Goal: Task Accomplishment & Management: Use online tool/utility

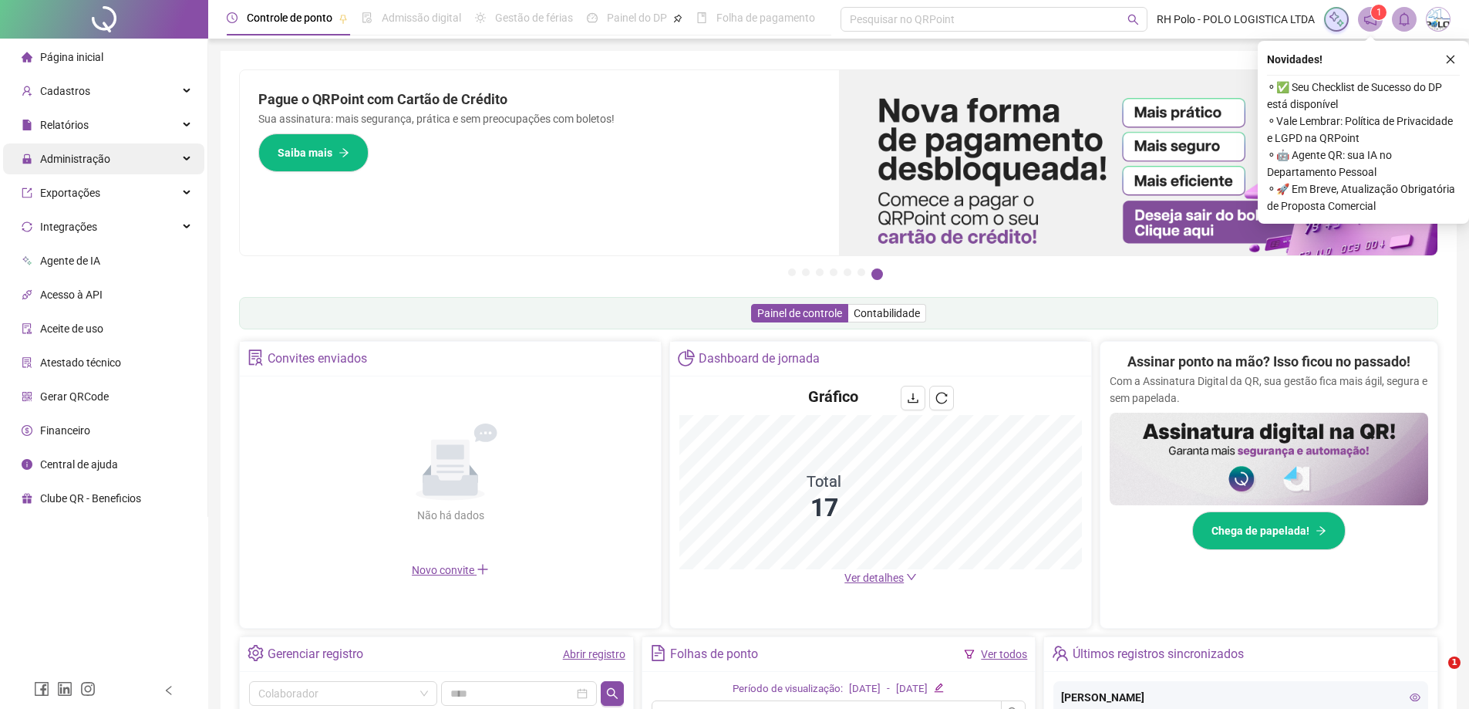
click at [94, 160] on span "Administração" at bounding box center [75, 159] width 70 height 12
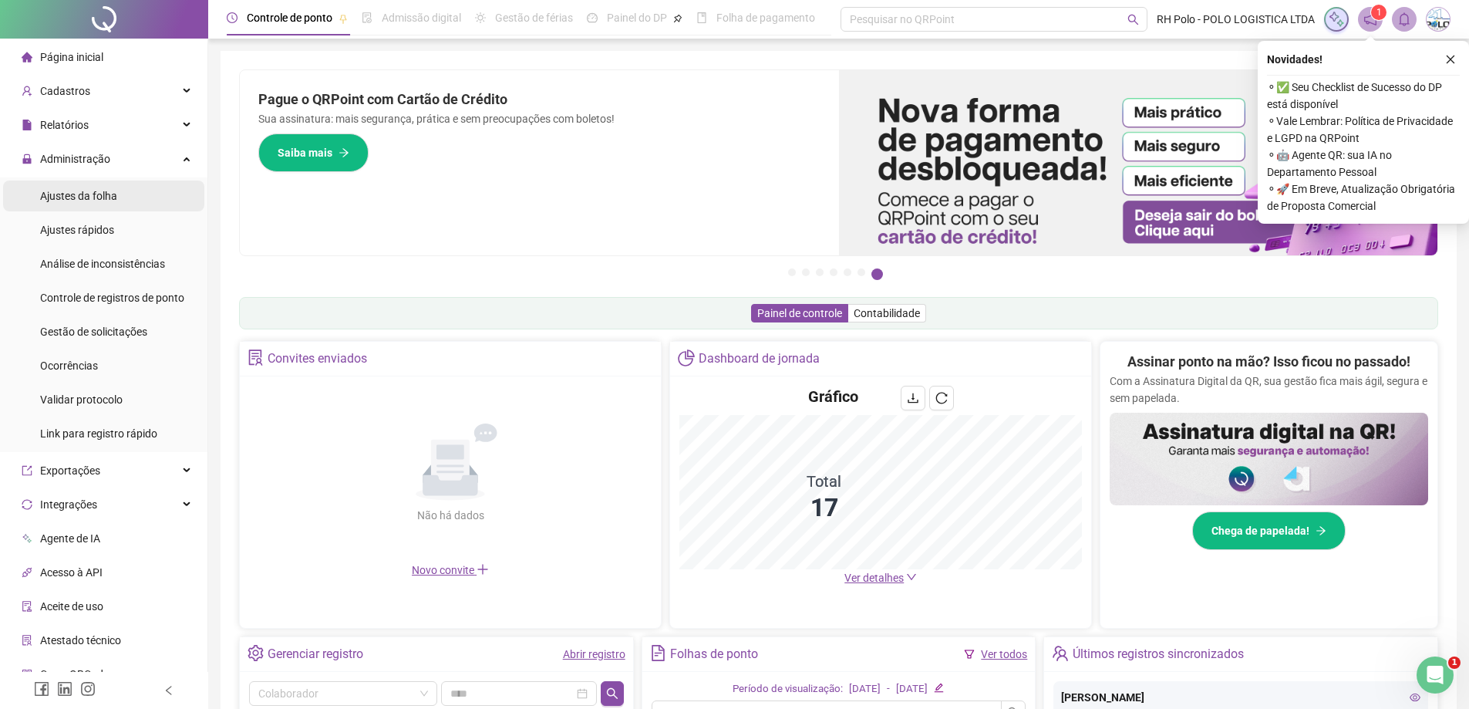
click at [104, 194] on span "Ajustes da folha" at bounding box center [78, 196] width 77 height 12
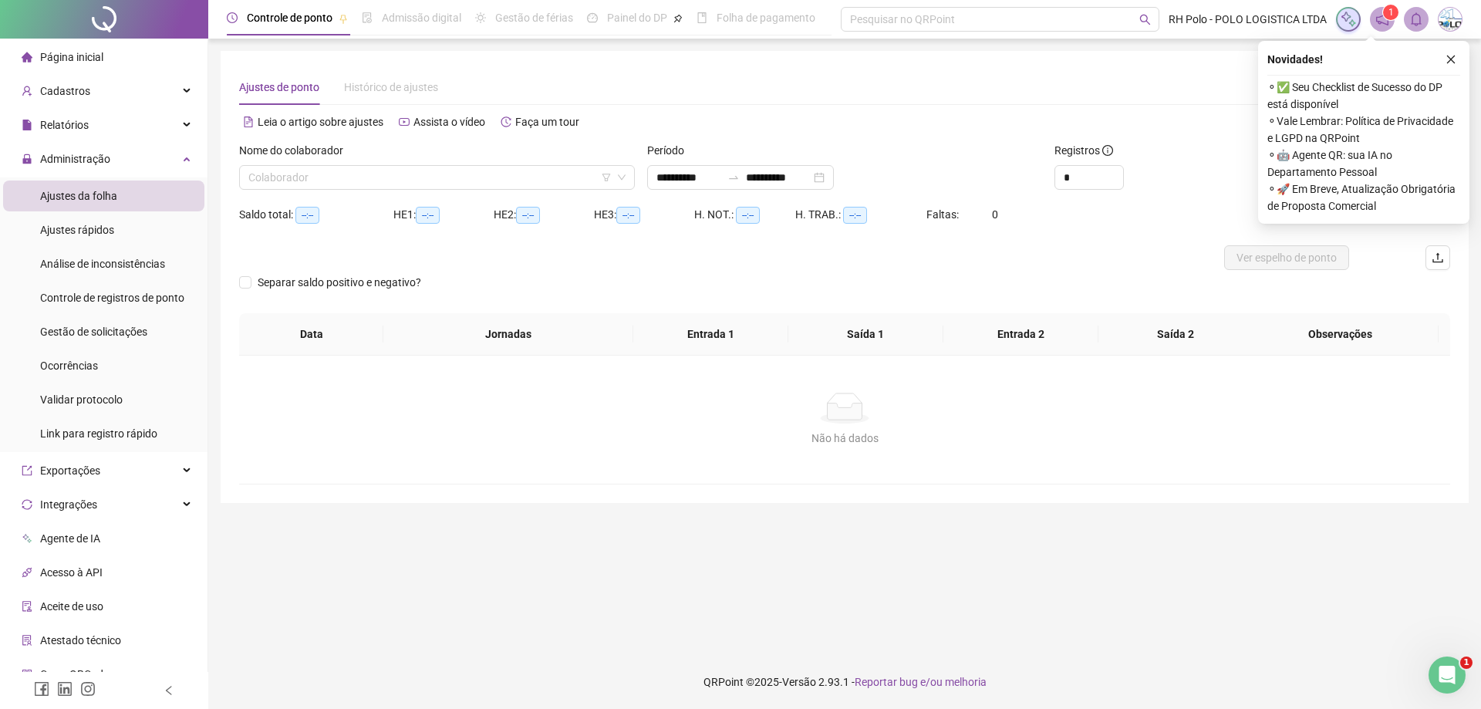
type input "**********"
click at [690, 178] on input "**********" at bounding box center [688, 177] width 65 height 17
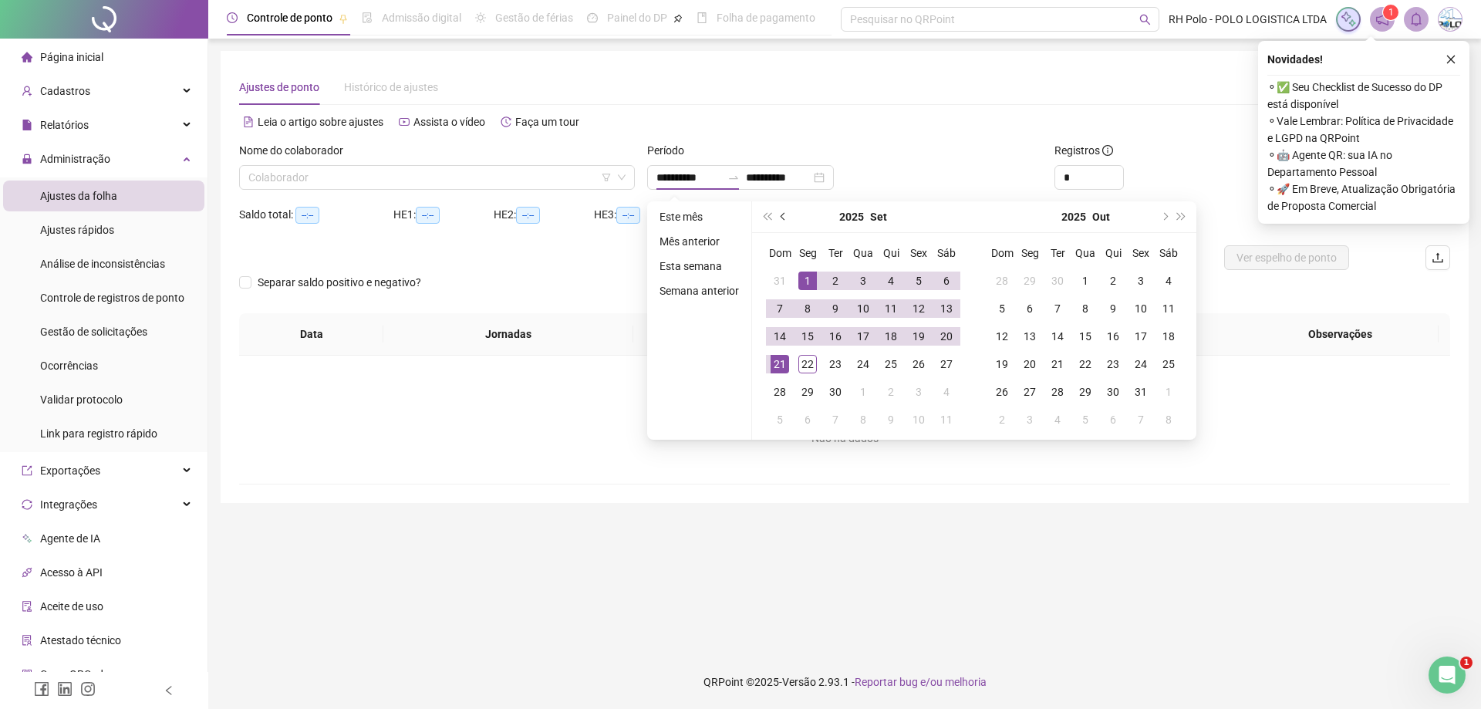
click at [781, 219] on button "prev-year" at bounding box center [783, 216] width 17 height 31
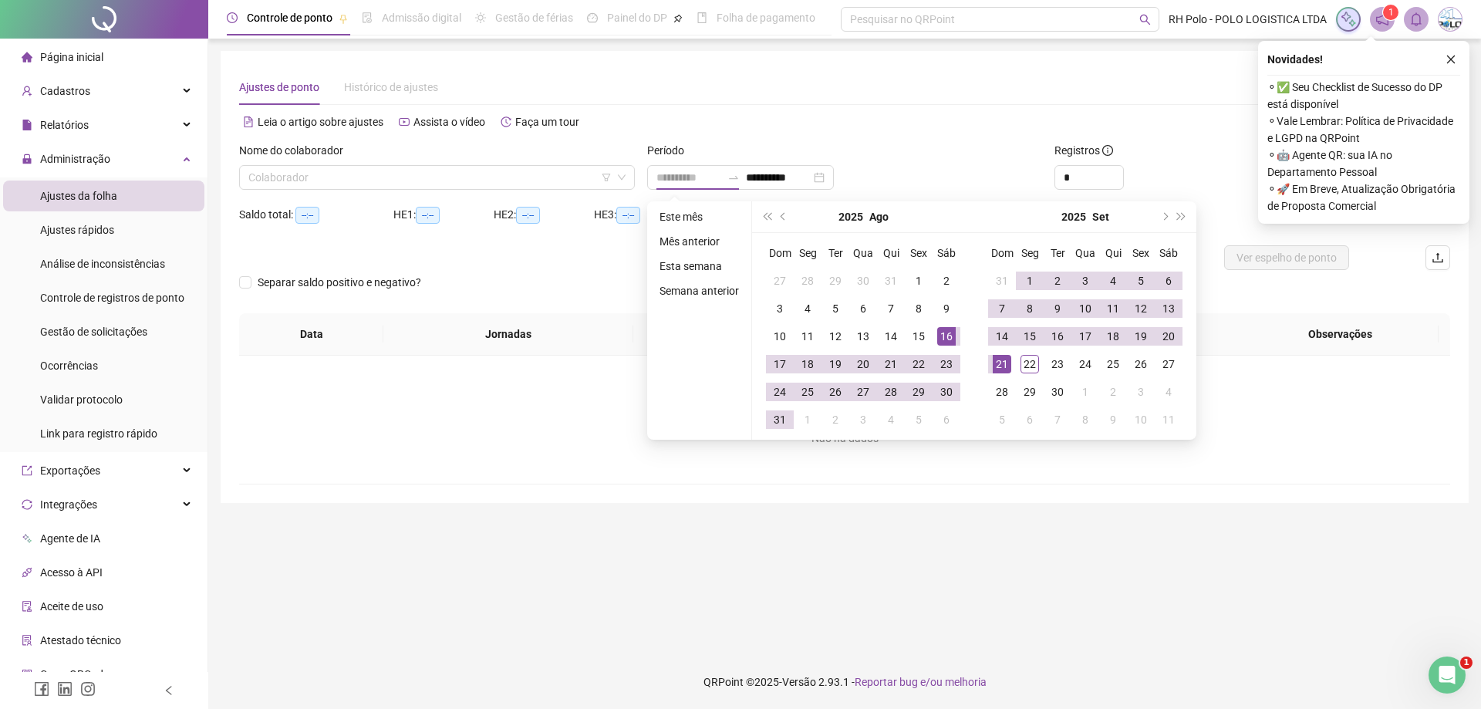
type input "**********"
click at [943, 332] on div "16" at bounding box center [946, 336] width 19 height 19
type input "**********"
click at [1031, 334] on div "15" at bounding box center [1030, 336] width 19 height 19
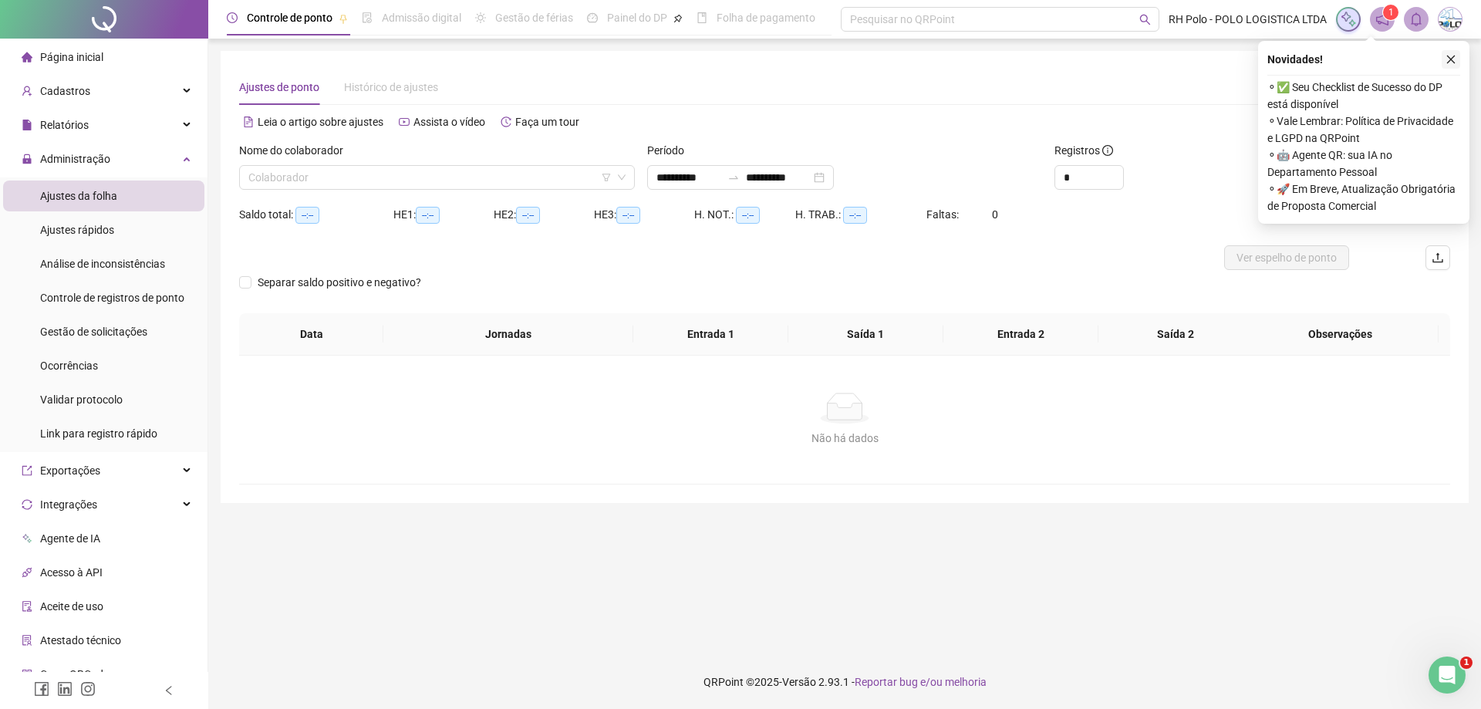
click at [1453, 57] on icon "close" at bounding box center [1451, 60] width 8 height 8
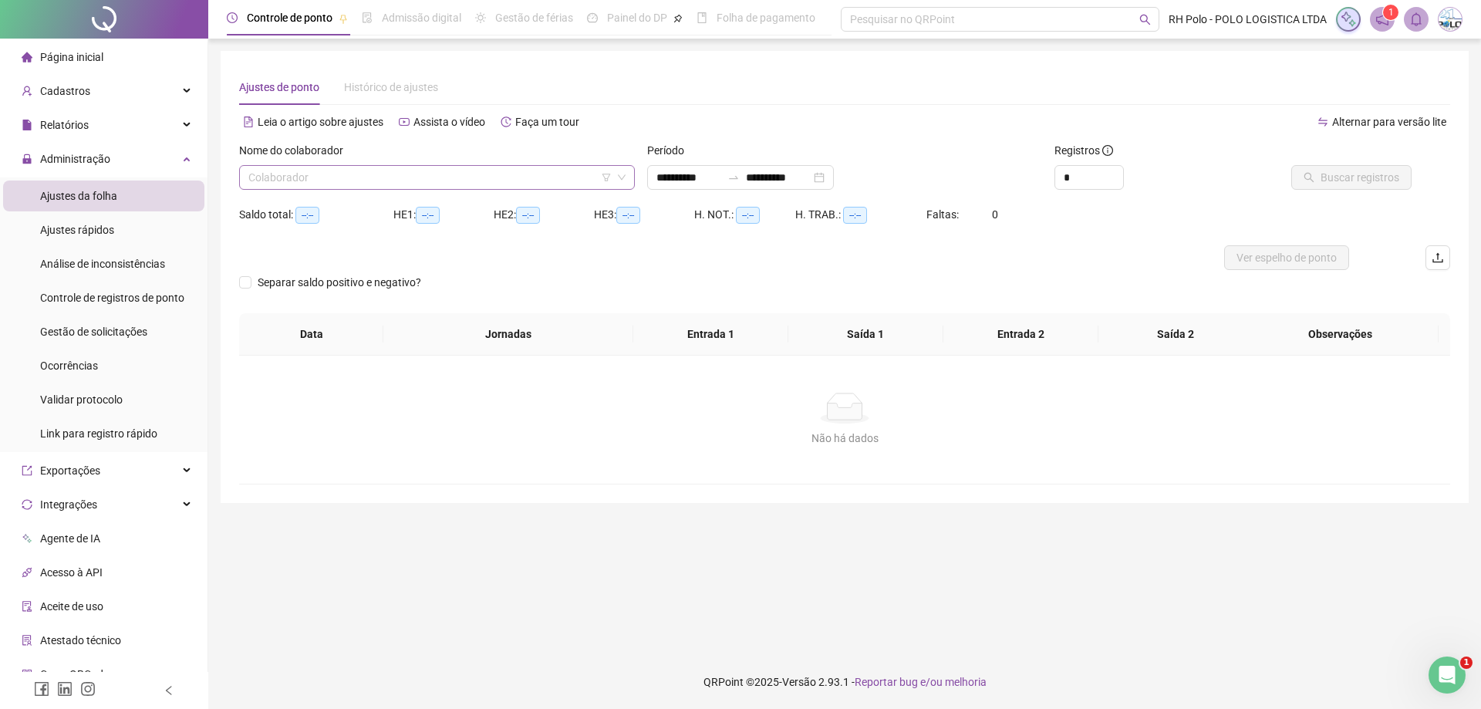
click at [473, 172] on input "search" at bounding box center [429, 177] width 363 height 23
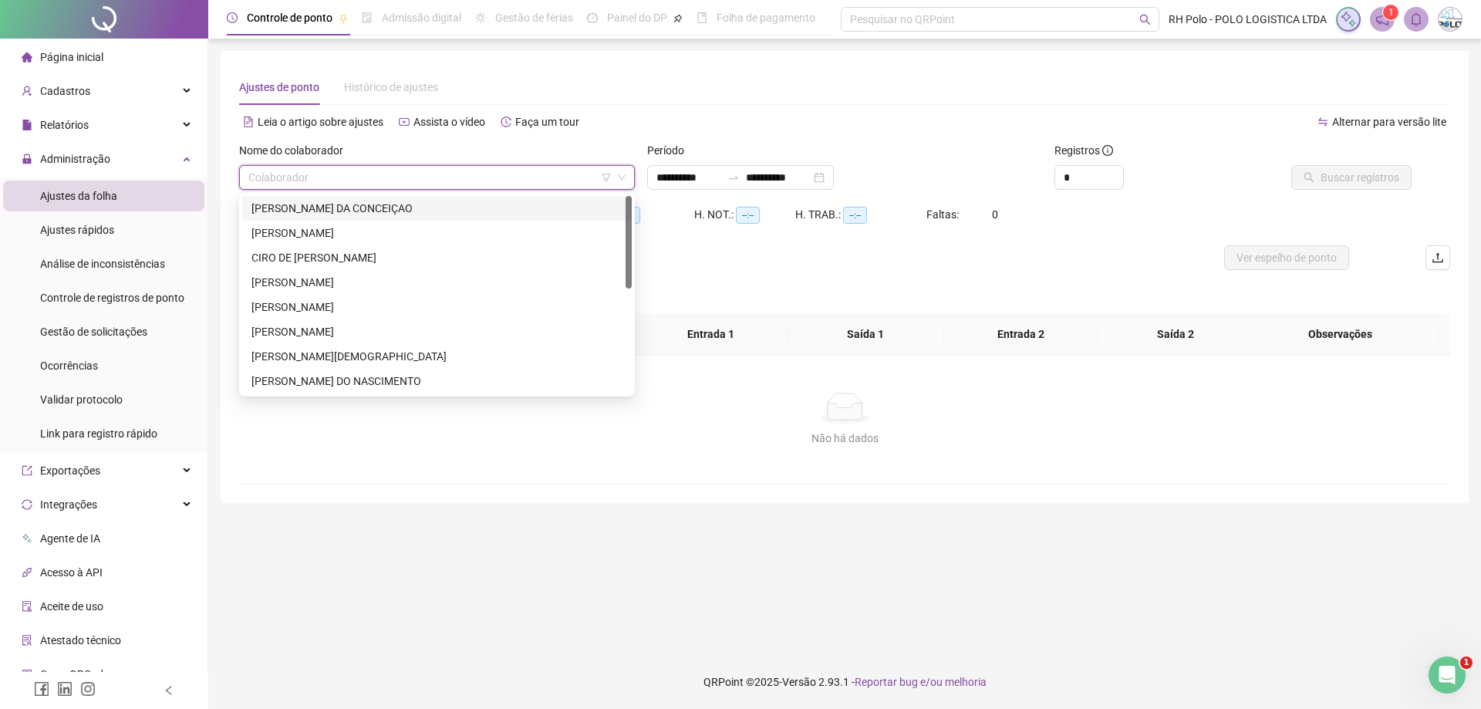
click at [331, 208] on div "[PERSON_NAME] DA CONCEIÇAO" at bounding box center [436, 208] width 371 height 17
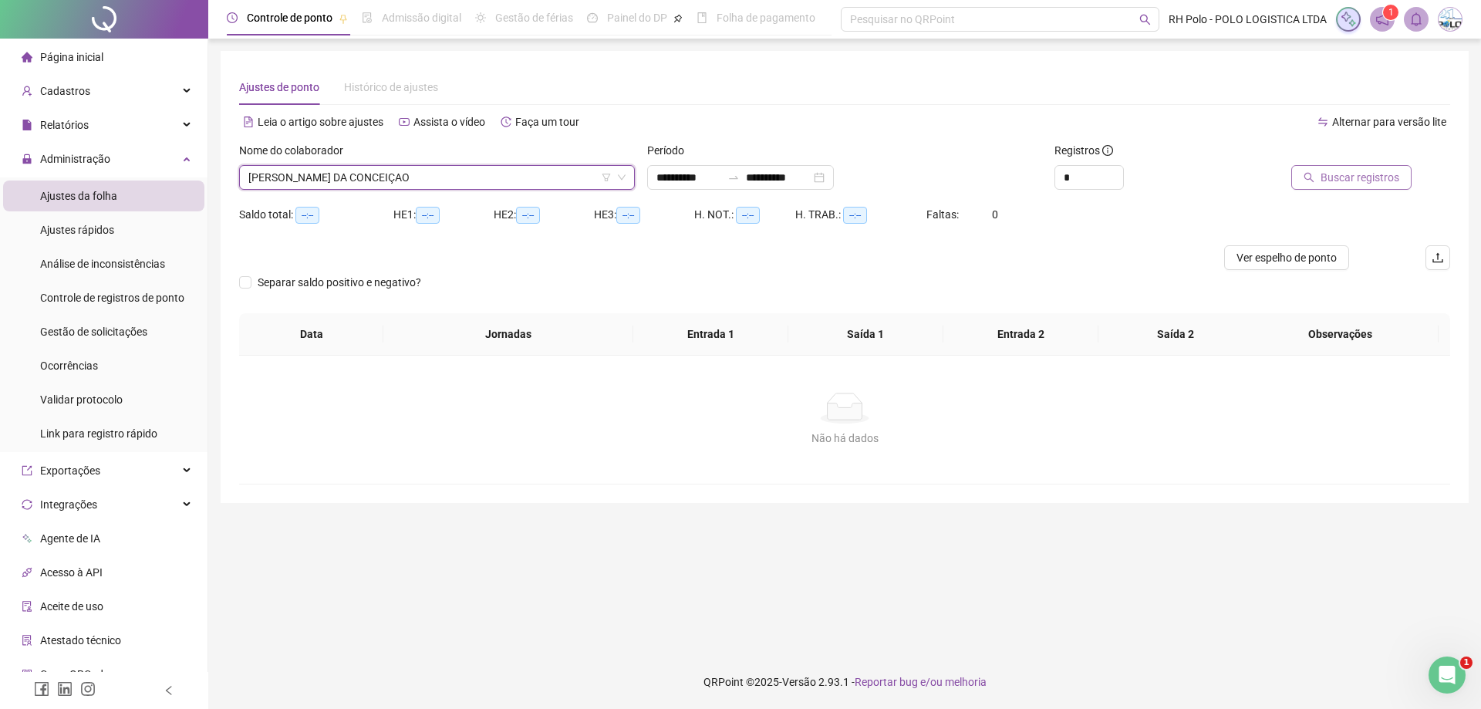
click at [1340, 177] on span "Buscar registros" at bounding box center [1360, 177] width 79 height 17
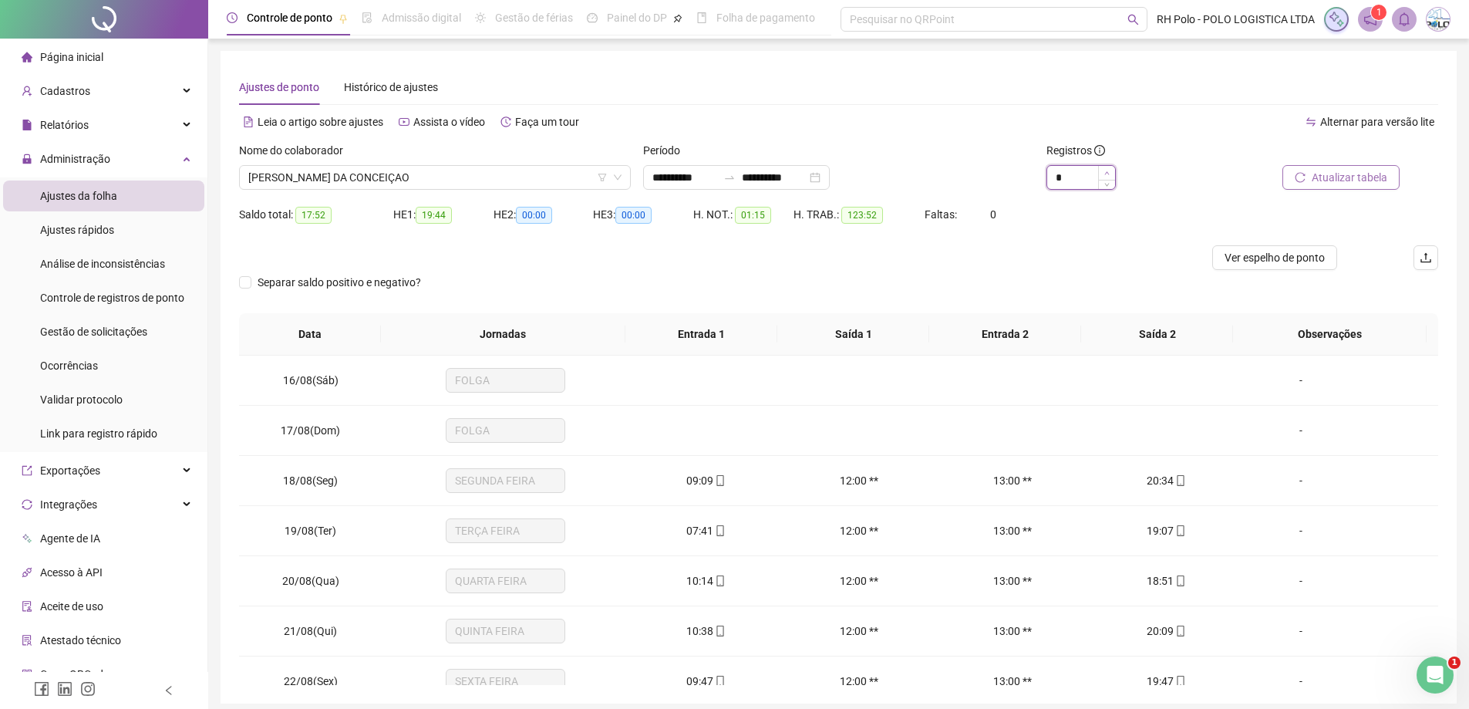
click at [1108, 170] on icon "up" at bounding box center [1107, 172] width 5 height 5
type input "*"
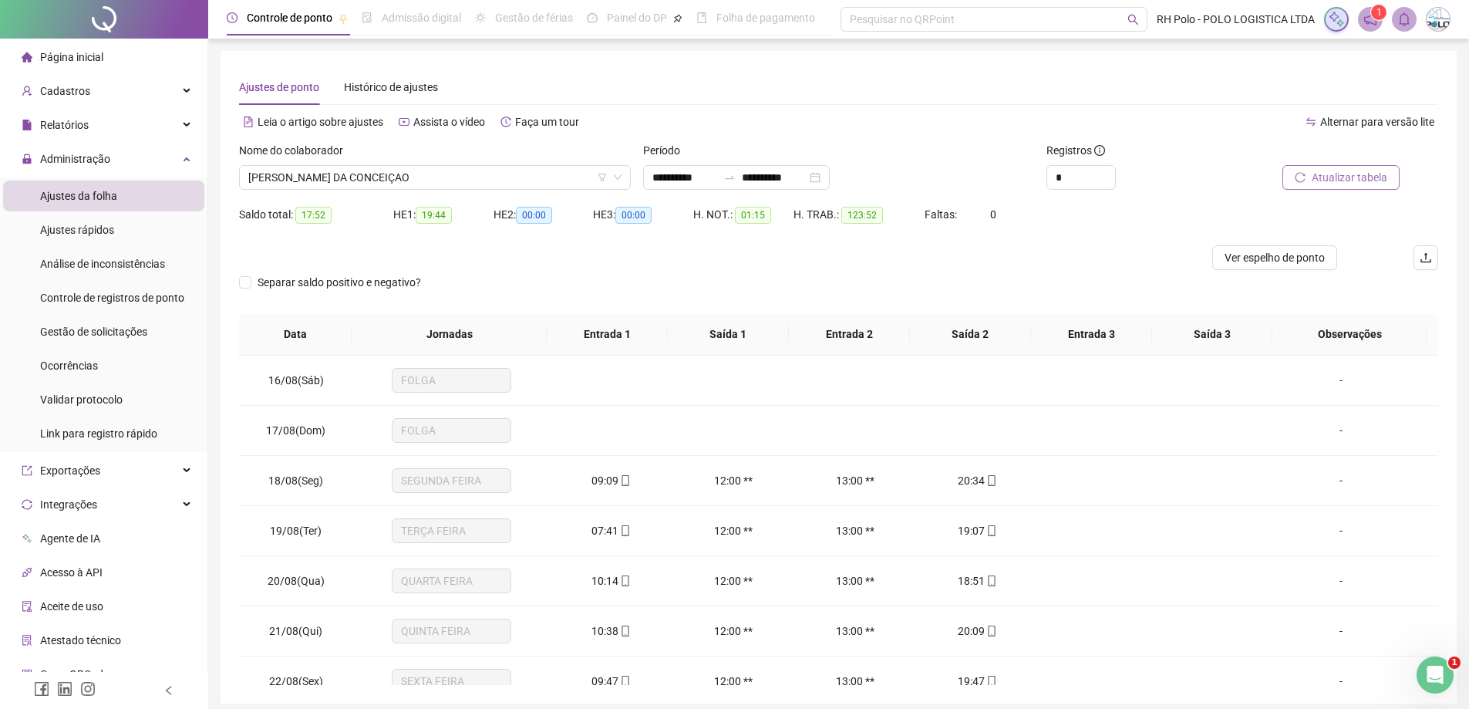
click at [1338, 179] on span "Atualizar tabela" at bounding box center [1350, 177] width 76 height 17
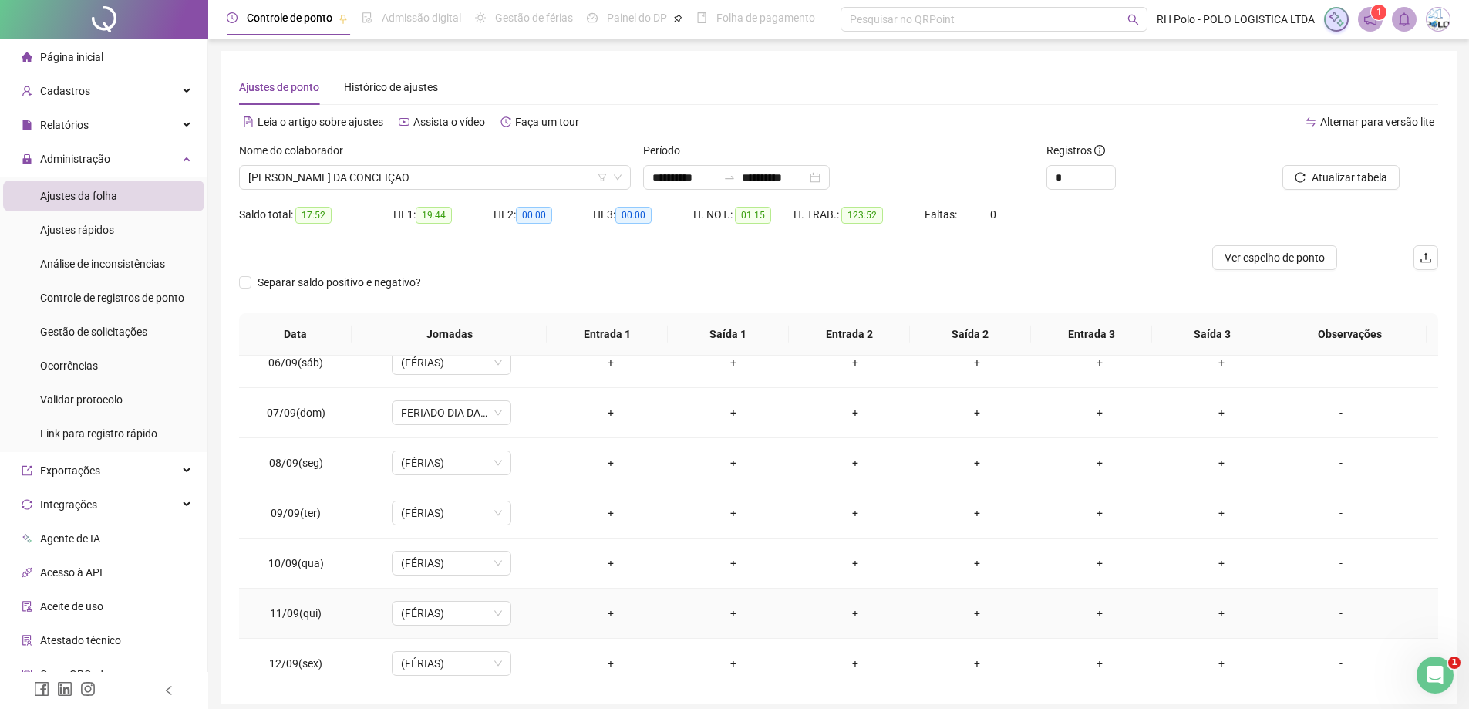
scroll to position [994, 0]
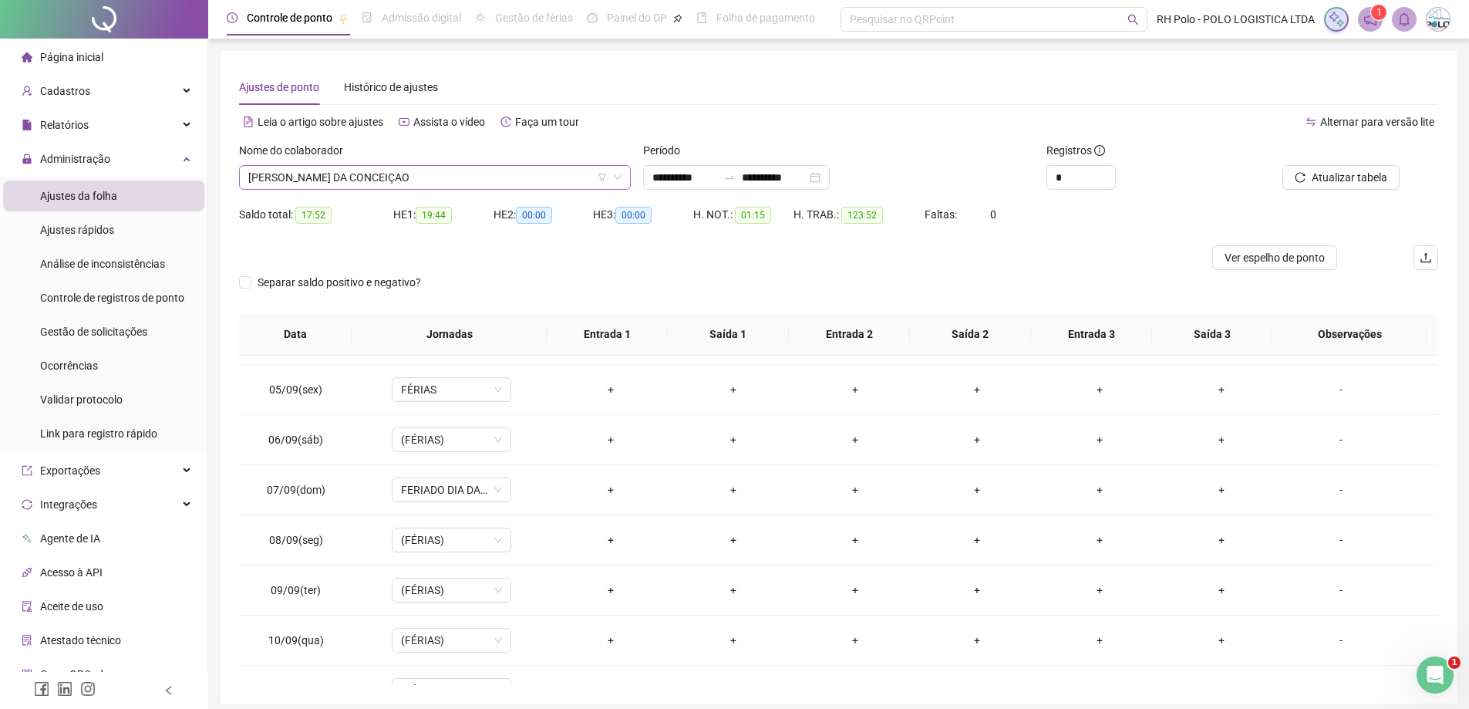
click at [454, 177] on span "[PERSON_NAME] DA CONCEIÇAO" at bounding box center [434, 177] width 373 height 23
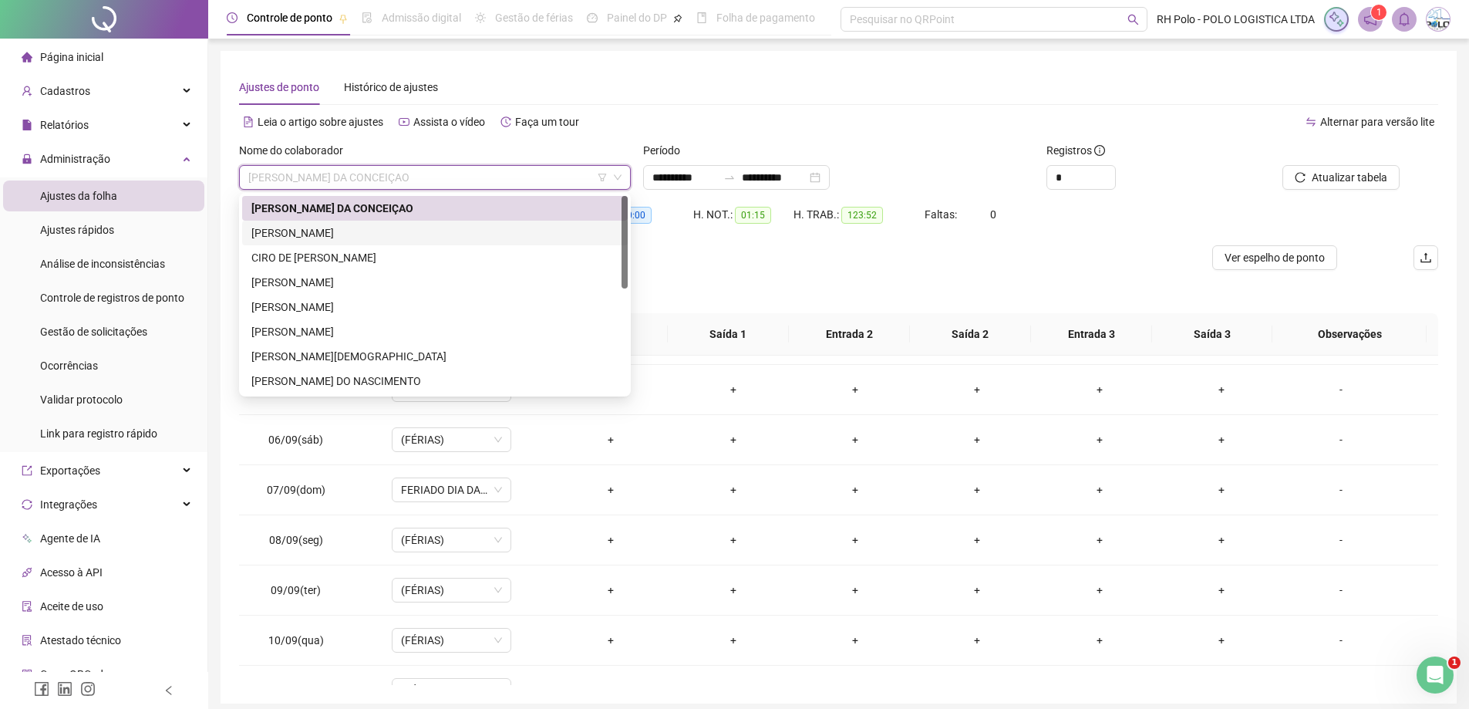
click at [399, 232] on div "[PERSON_NAME]" at bounding box center [434, 232] width 367 height 17
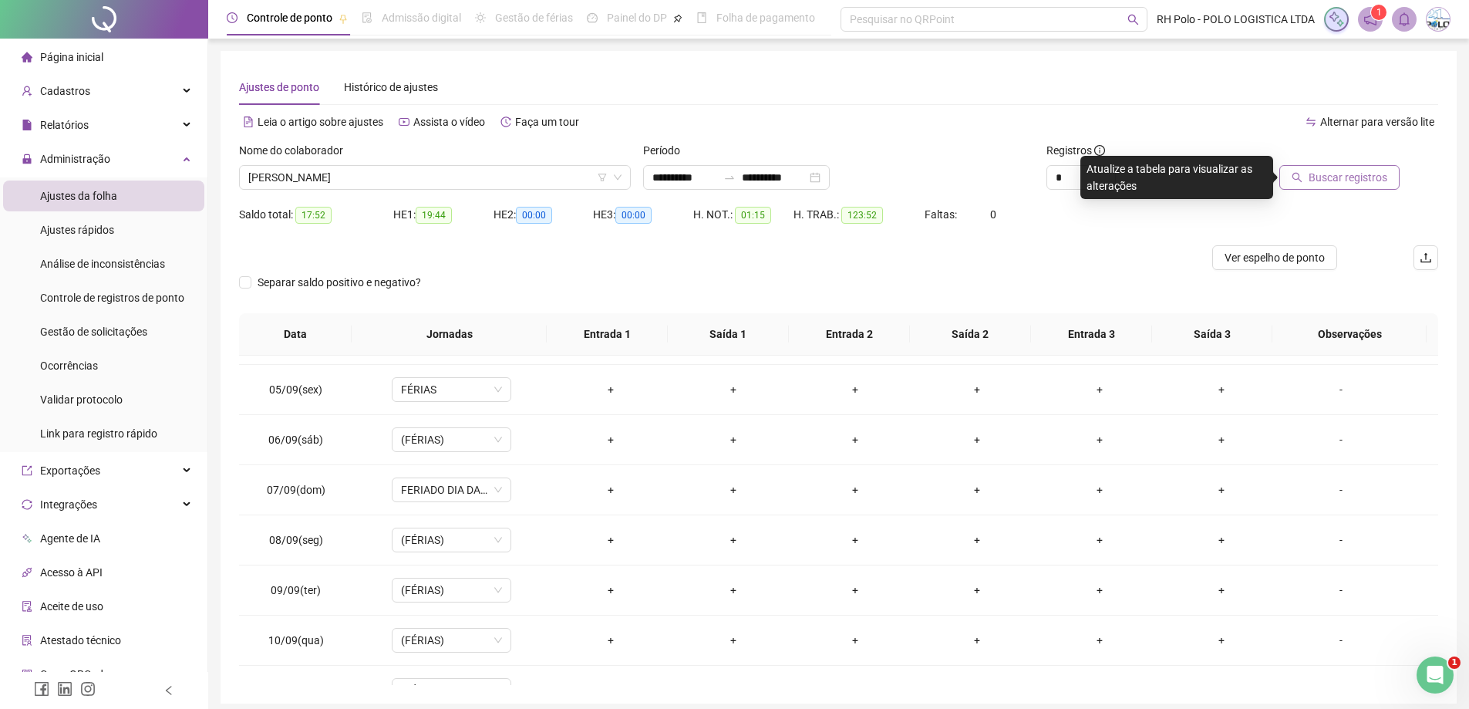
click at [1347, 185] on span "Buscar registros" at bounding box center [1348, 177] width 79 height 17
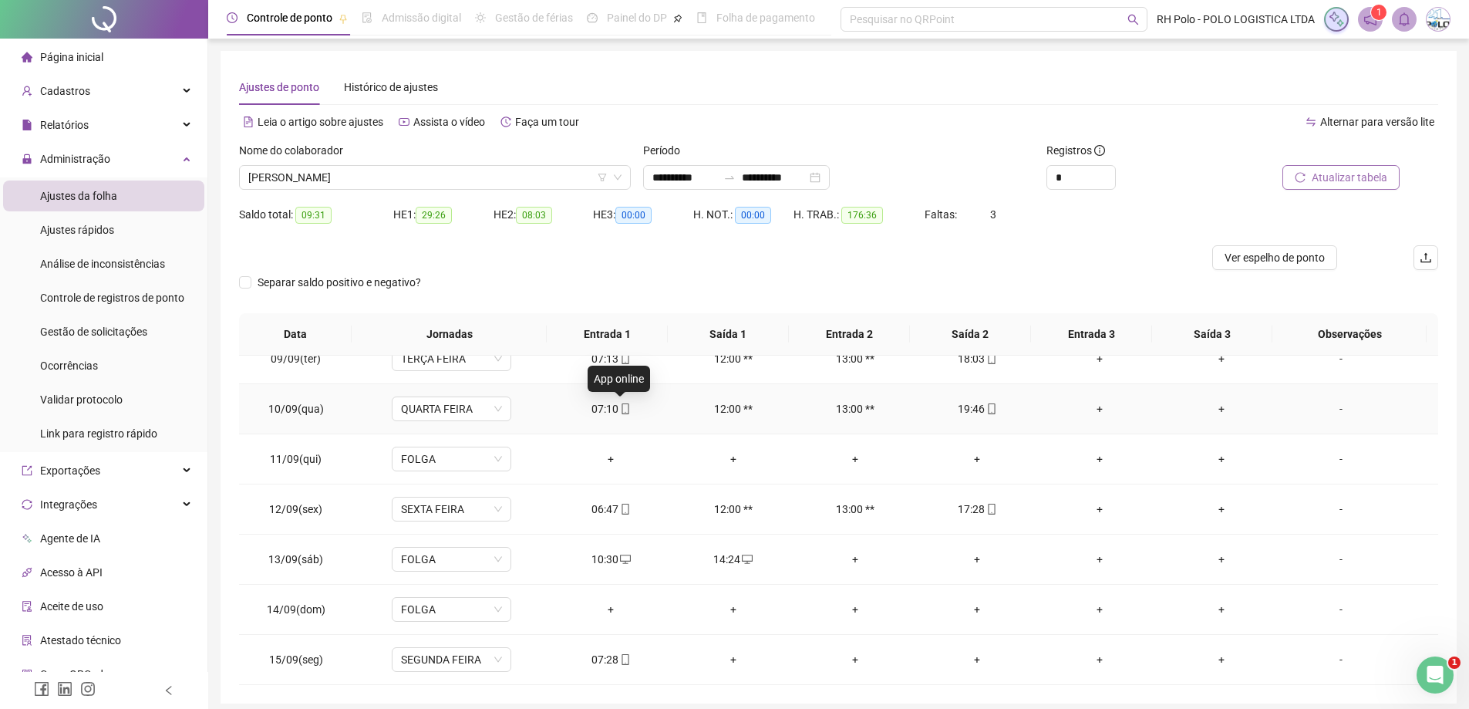
scroll to position [61, 0]
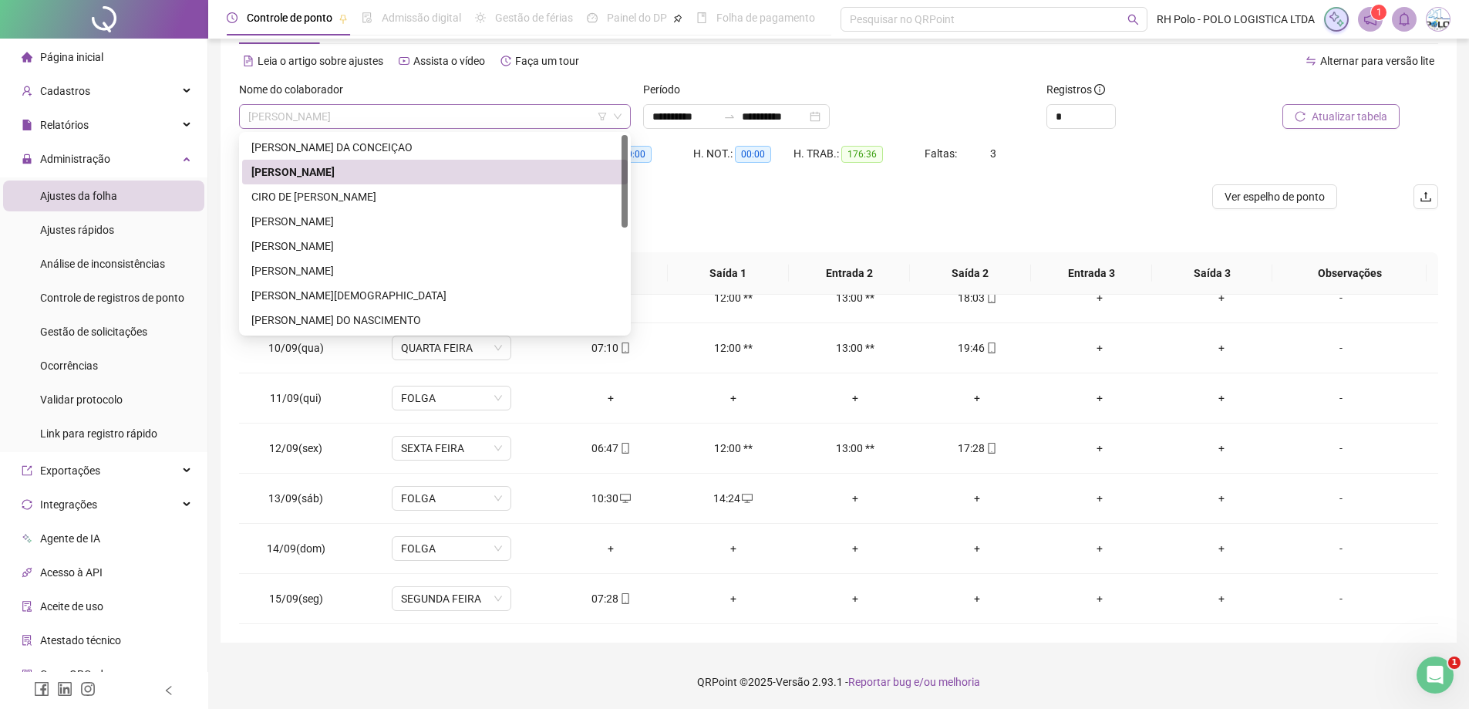
click at [344, 115] on span "[PERSON_NAME]" at bounding box center [434, 116] width 373 height 23
click at [326, 215] on div "[PERSON_NAME]" at bounding box center [434, 221] width 367 height 17
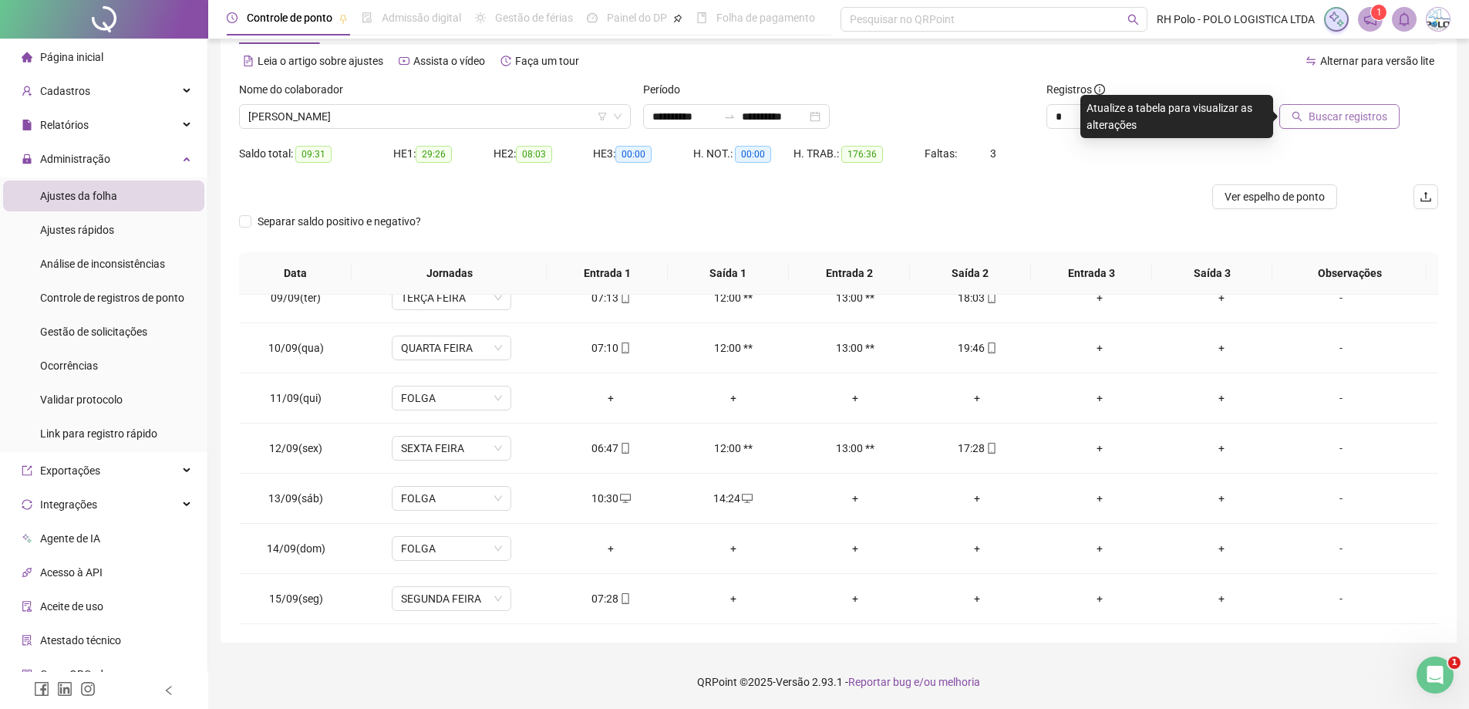
click at [1338, 120] on span "Buscar registros" at bounding box center [1348, 116] width 79 height 17
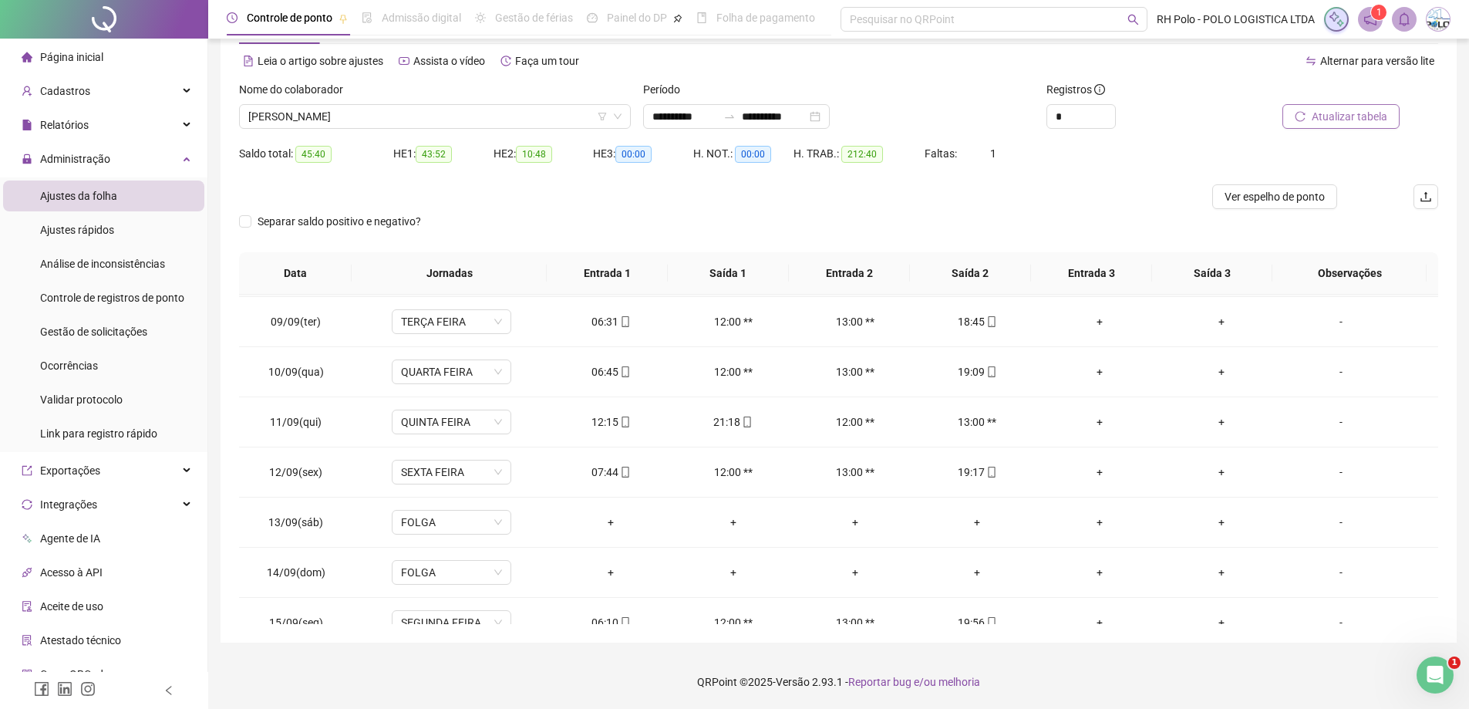
scroll to position [1225, 0]
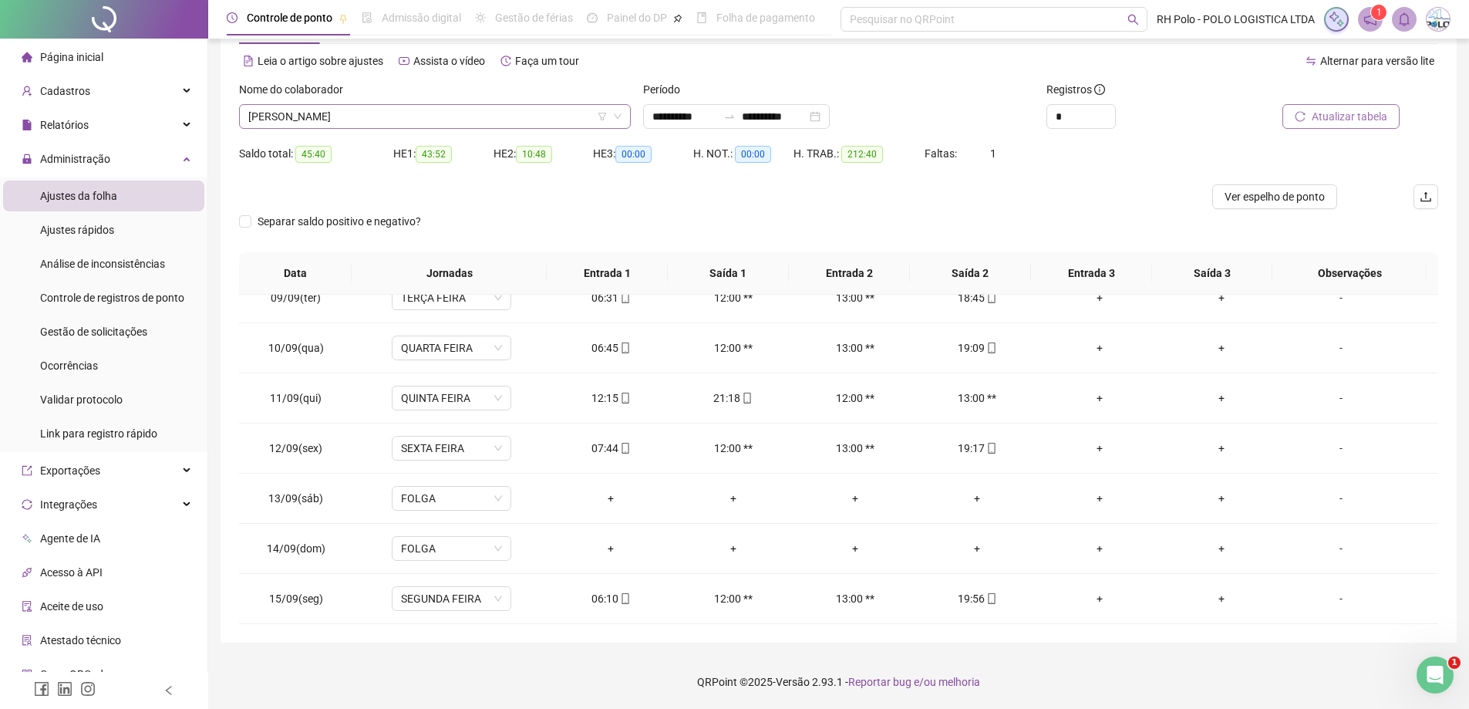
click at [340, 120] on span "[PERSON_NAME]" at bounding box center [434, 116] width 373 height 23
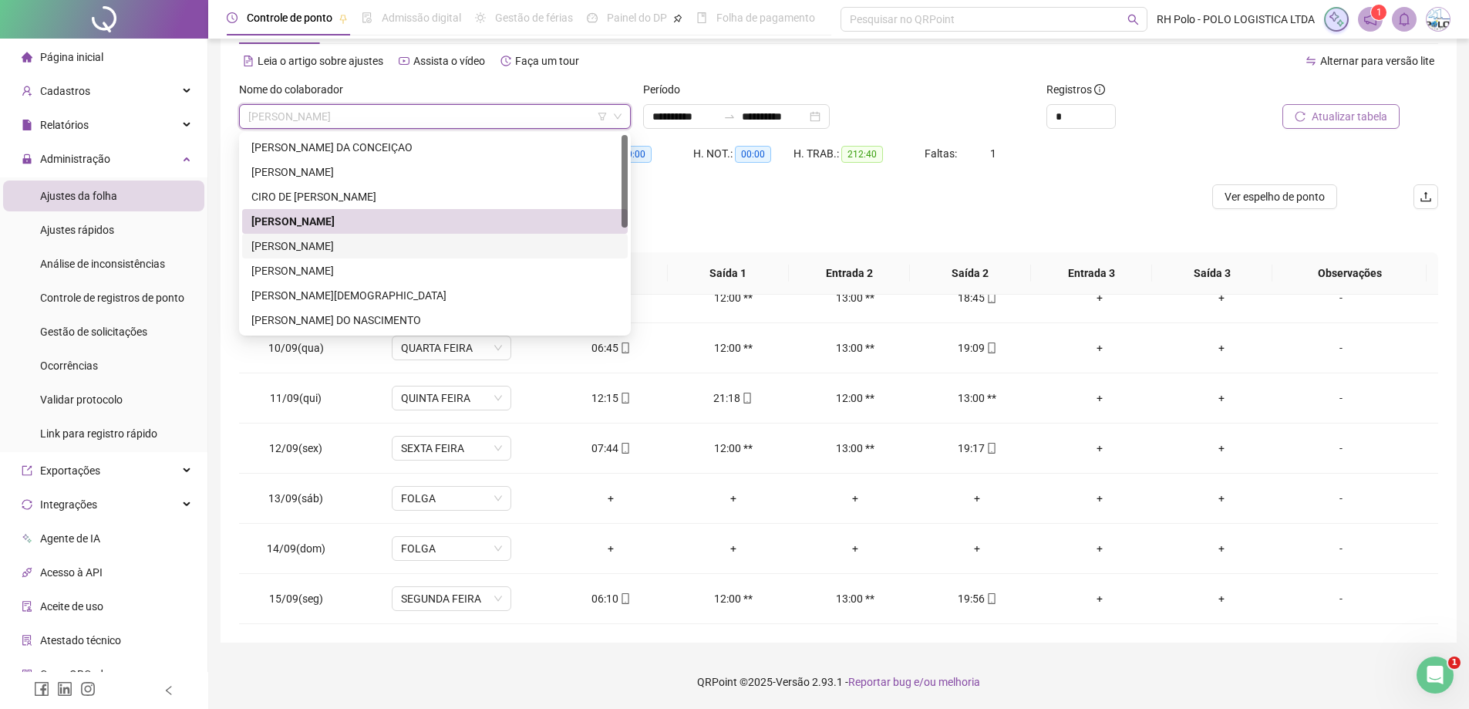
click at [339, 251] on div "[PERSON_NAME]" at bounding box center [434, 246] width 367 height 17
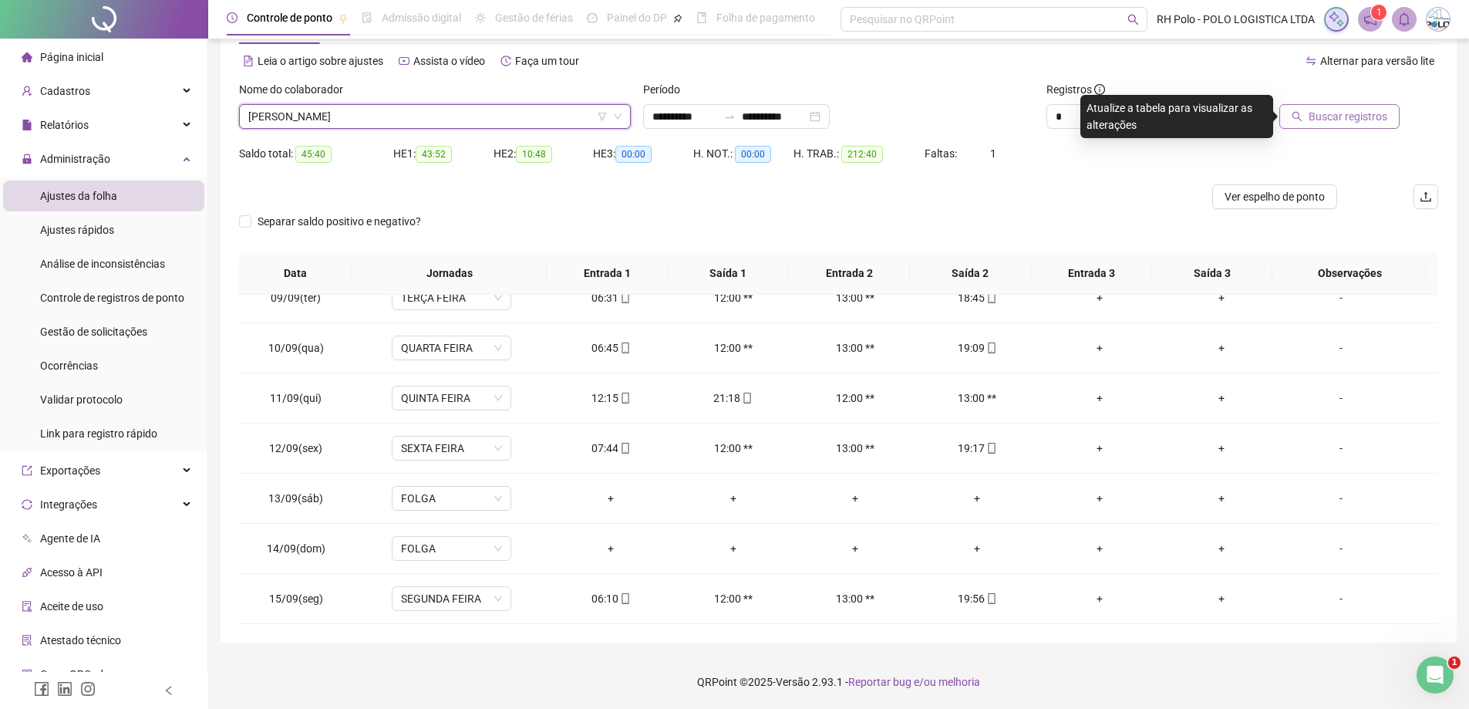
click at [1343, 120] on span "Buscar registros" at bounding box center [1348, 116] width 79 height 17
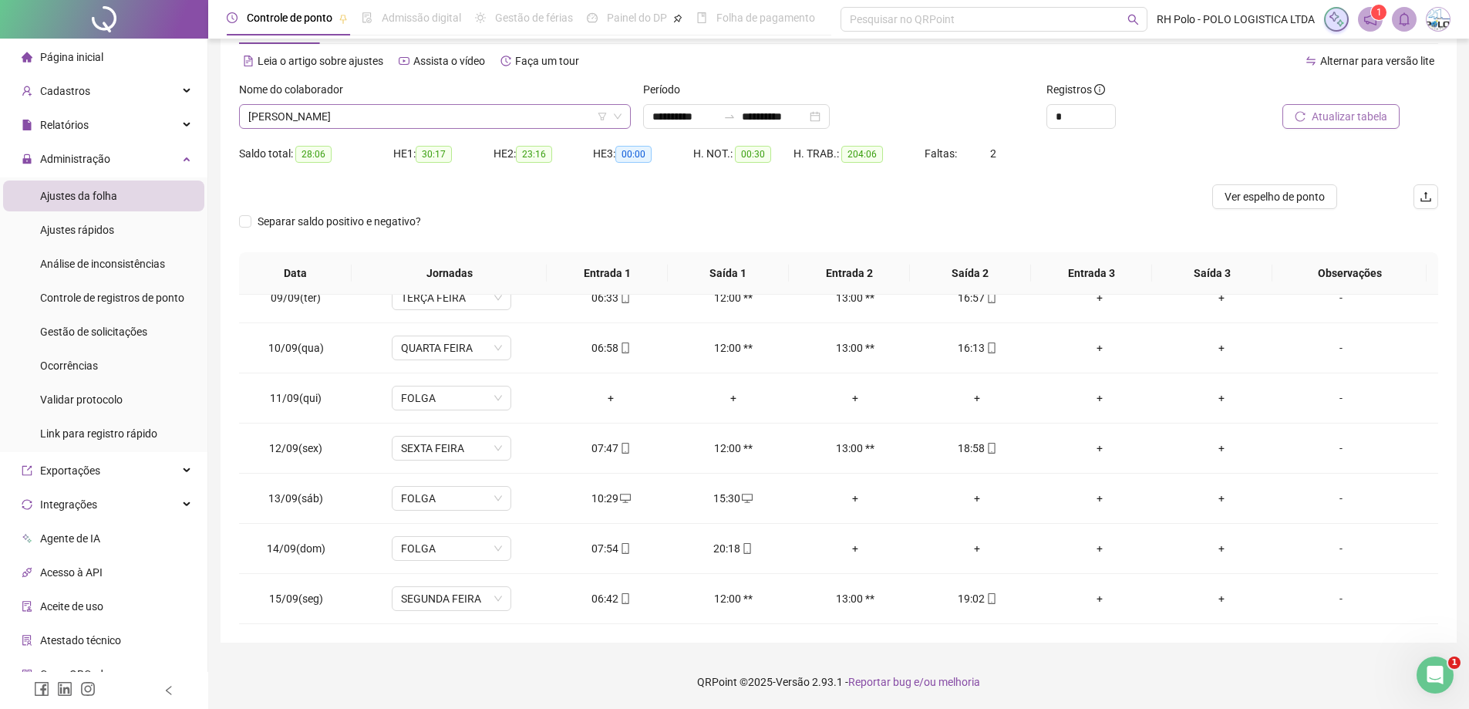
click at [332, 112] on span "[PERSON_NAME]" at bounding box center [434, 116] width 373 height 23
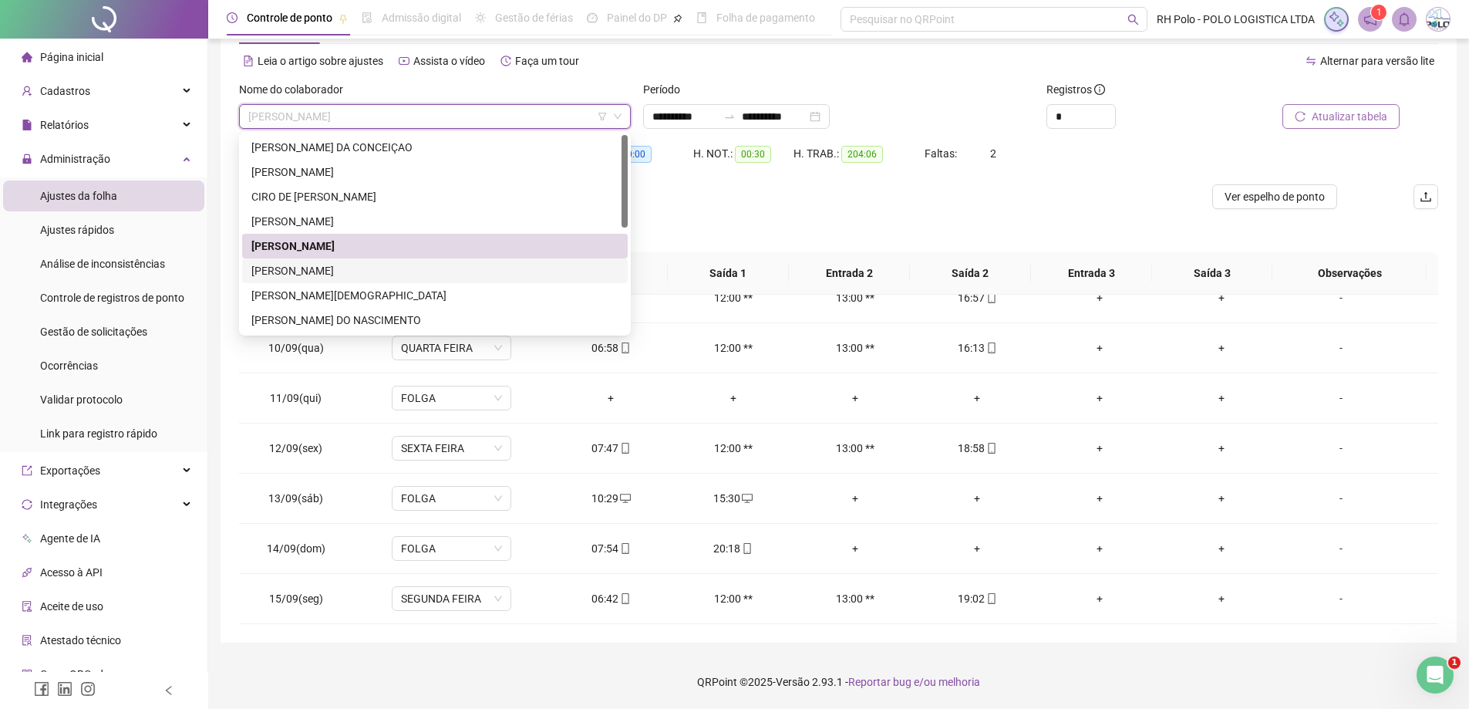
click at [305, 278] on div "[PERSON_NAME]" at bounding box center [434, 270] width 367 height 17
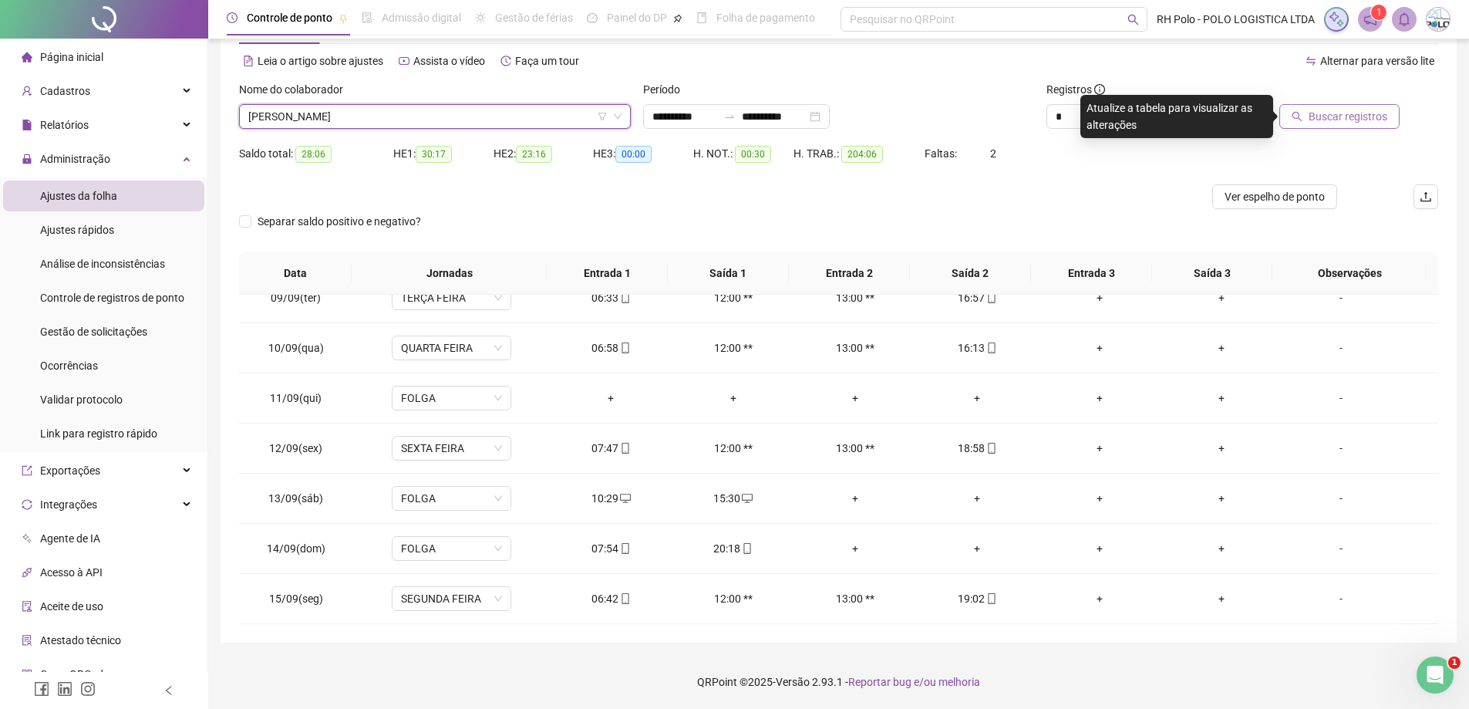
click at [1325, 122] on span "Buscar registros" at bounding box center [1348, 116] width 79 height 17
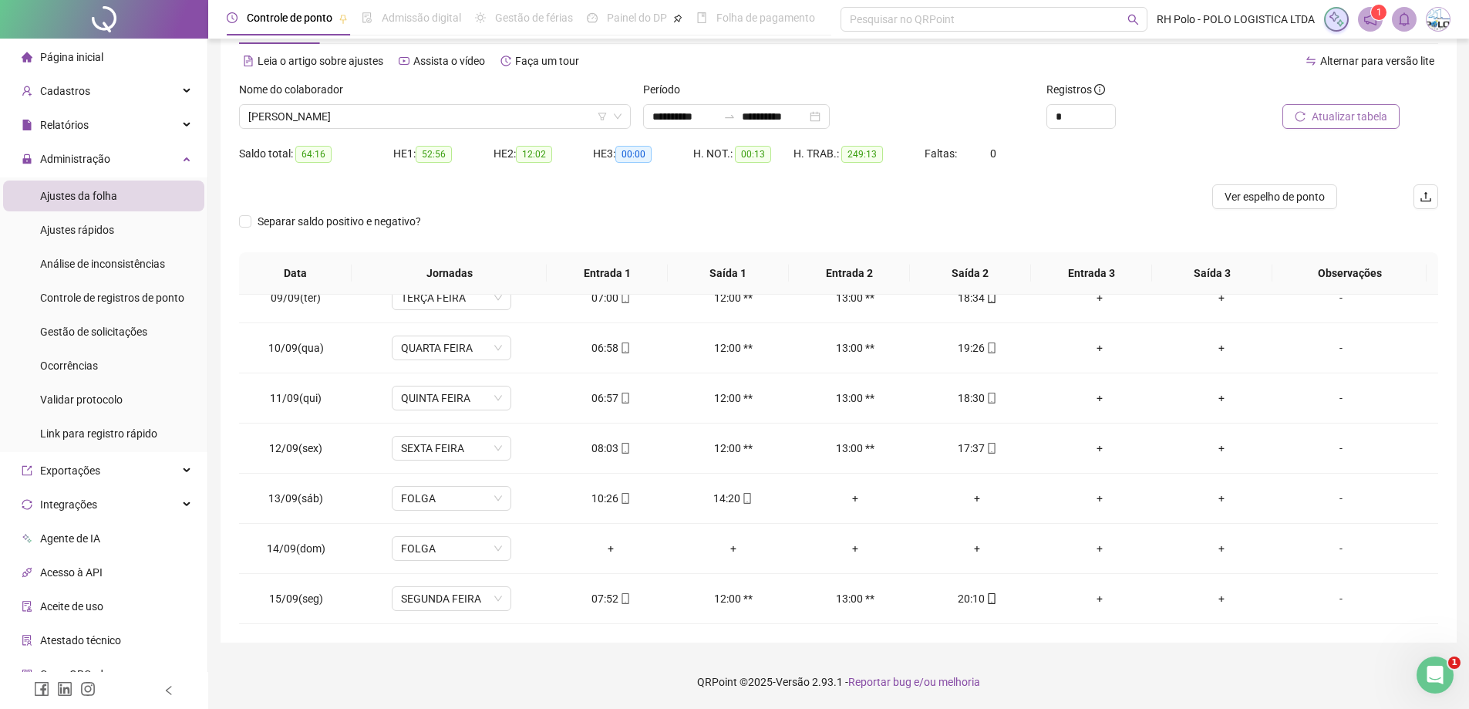
click at [1335, 120] on span "Atualizar tabela" at bounding box center [1350, 116] width 76 height 17
click at [363, 120] on span "[PERSON_NAME]" at bounding box center [434, 116] width 373 height 23
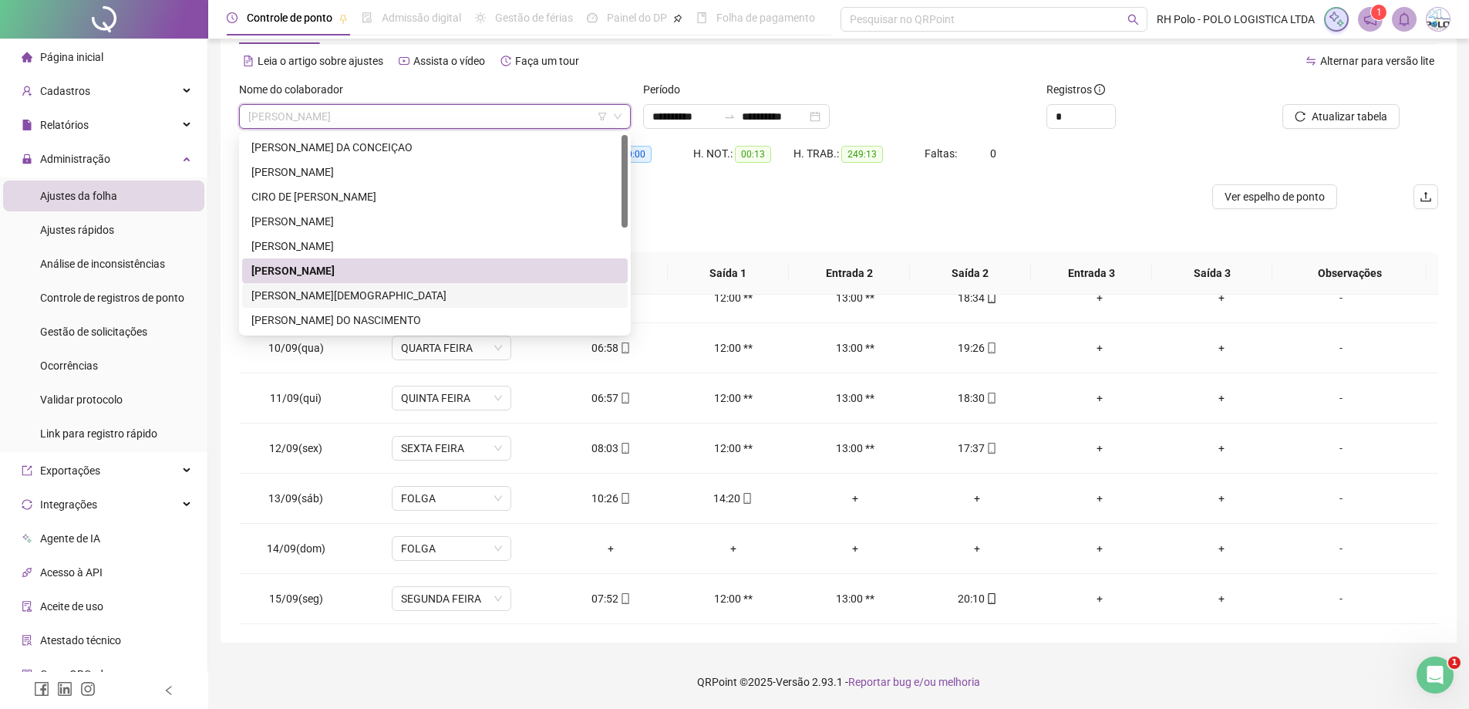
click at [332, 295] on div "[PERSON_NAME][DEMOGRAPHIC_DATA]" at bounding box center [434, 295] width 367 height 17
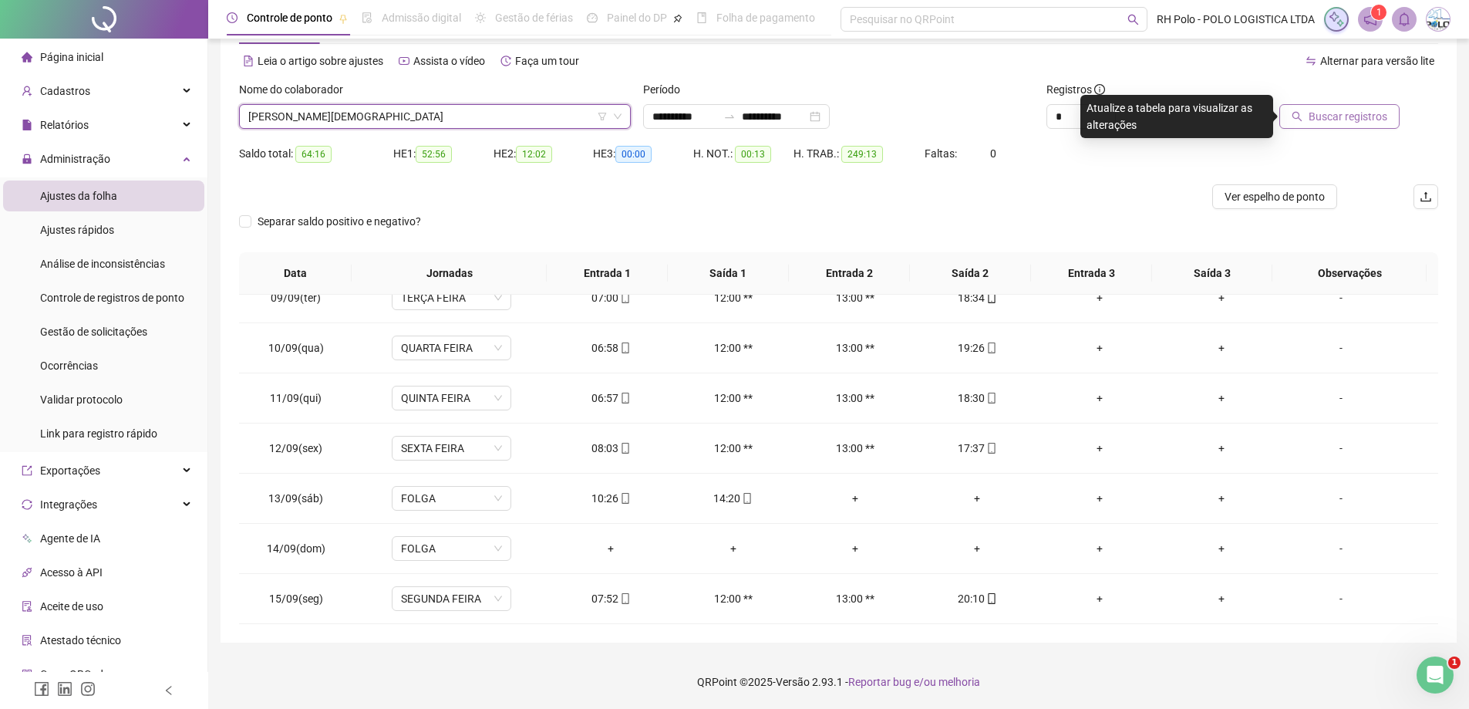
click at [1338, 120] on span "Buscar registros" at bounding box center [1348, 116] width 79 height 17
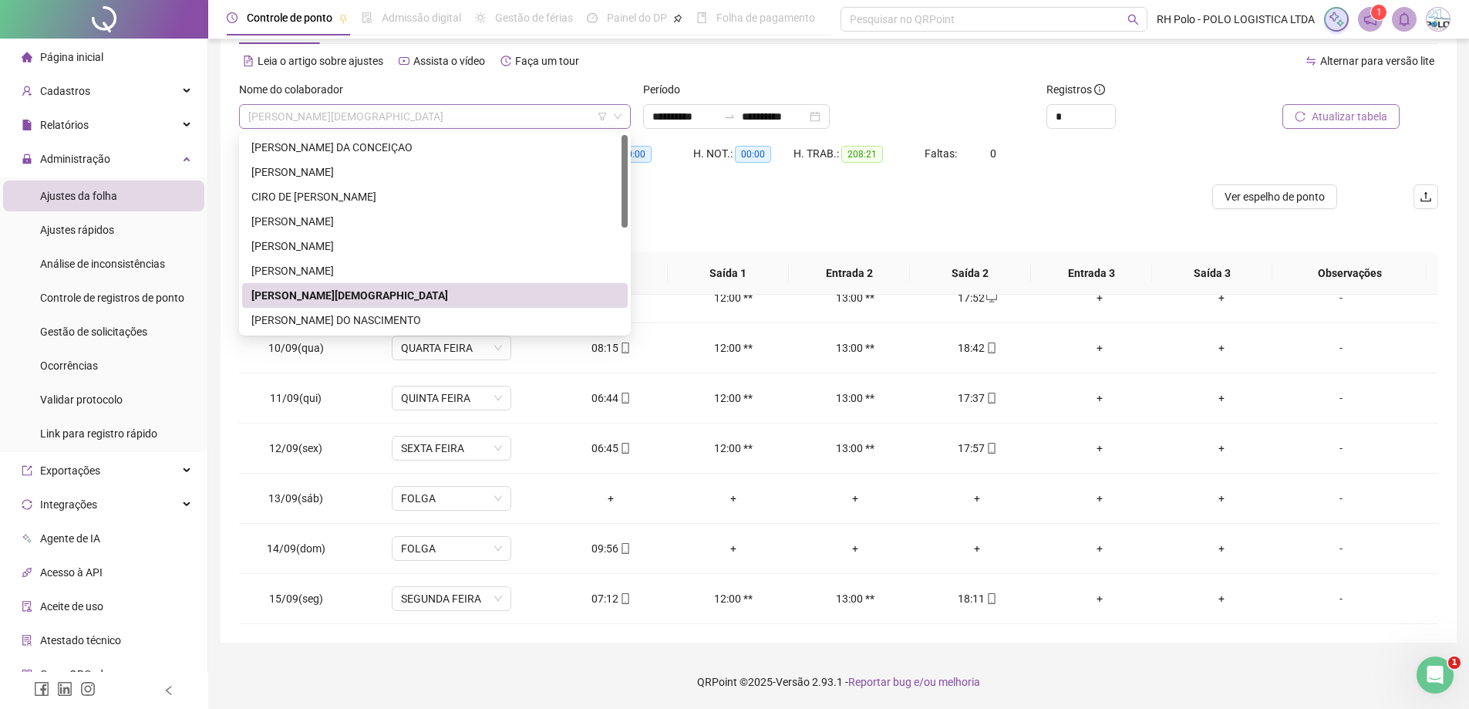
click at [370, 115] on span "[PERSON_NAME][DEMOGRAPHIC_DATA]" at bounding box center [434, 116] width 373 height 23
click at [340, 323] on div "[PERSON_NAME] DO NASCIMENTO" at bounding box center [434, 320] width 367 height 17
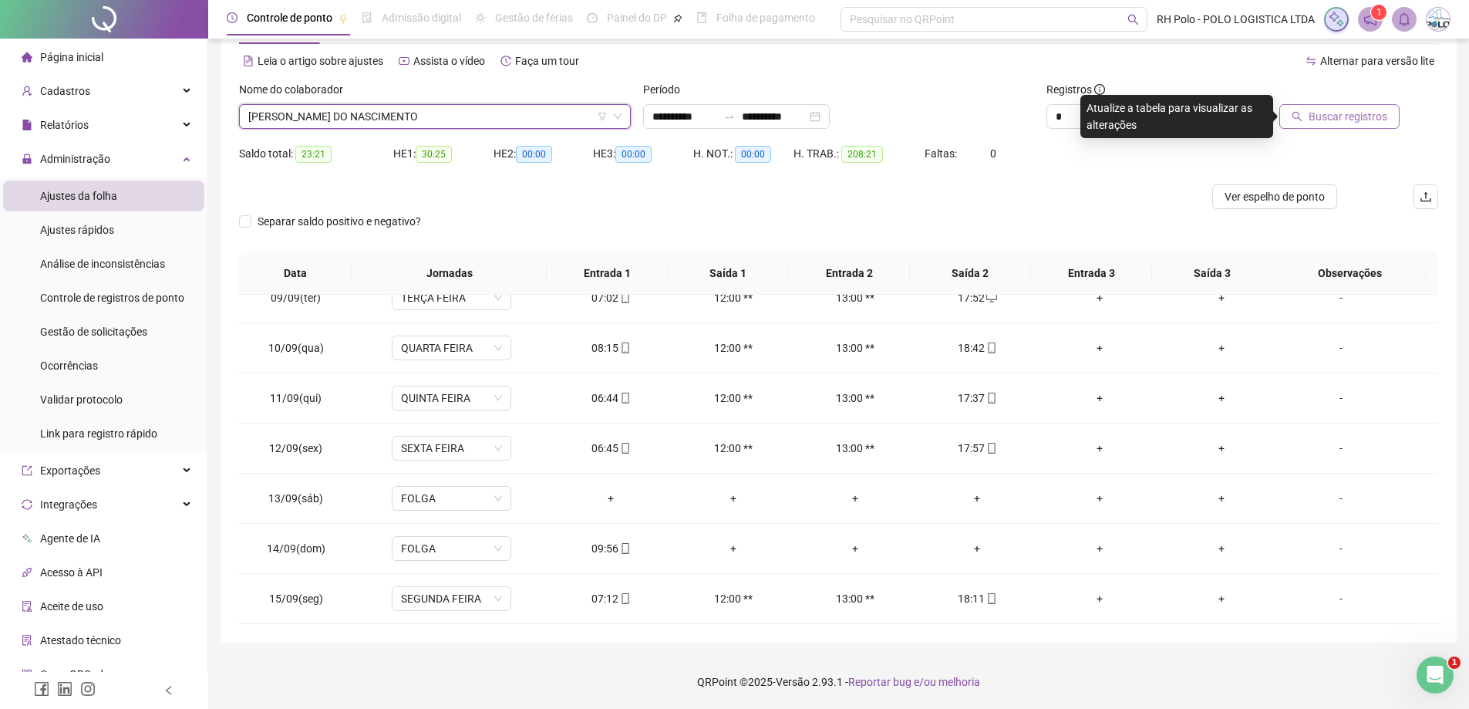
click at [1351, 116] on span "Buscar registros" at bounding box center [1348, 116] width 79 height 17
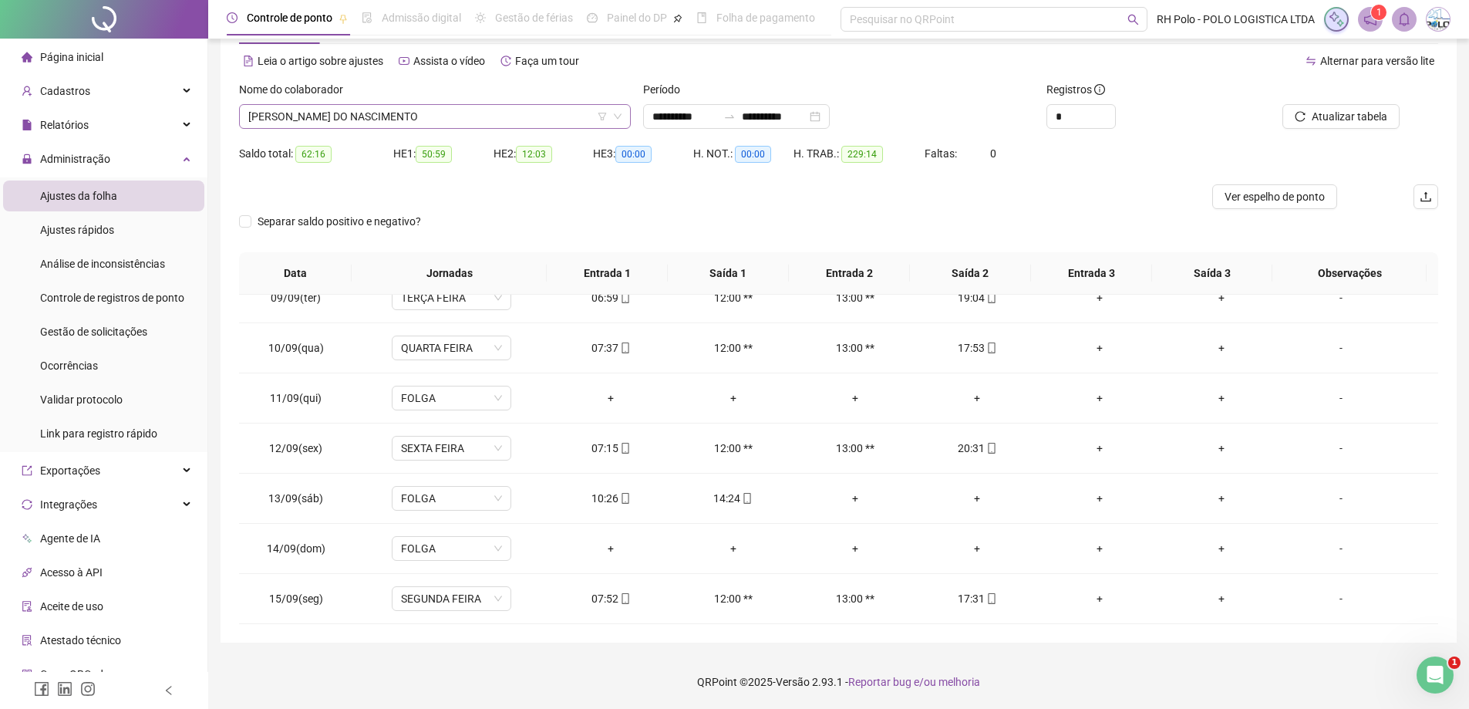
click at [465, 105] on span "[PERSON_NAME] DO NASCIMENTO" at bounding box center [434, 116] width 373 height 23
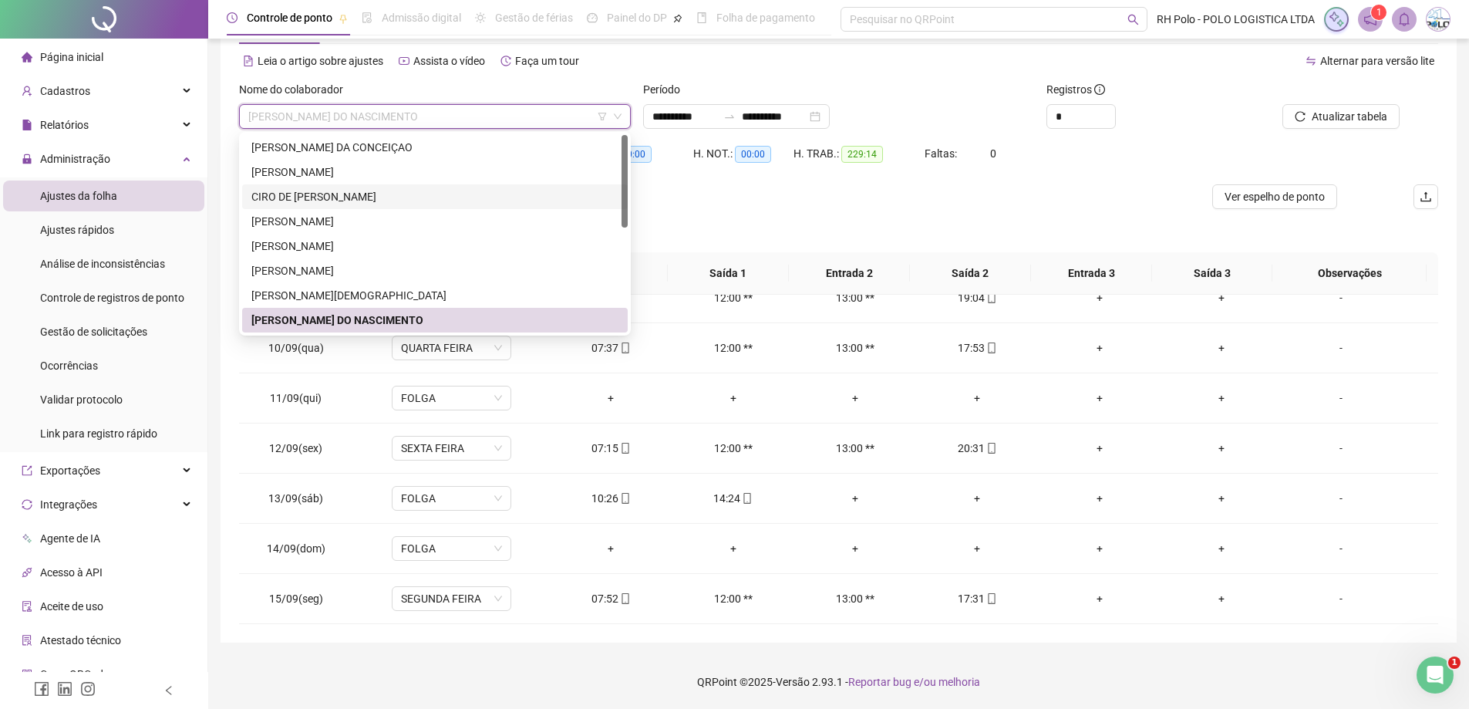
scroll to position [77, 0]
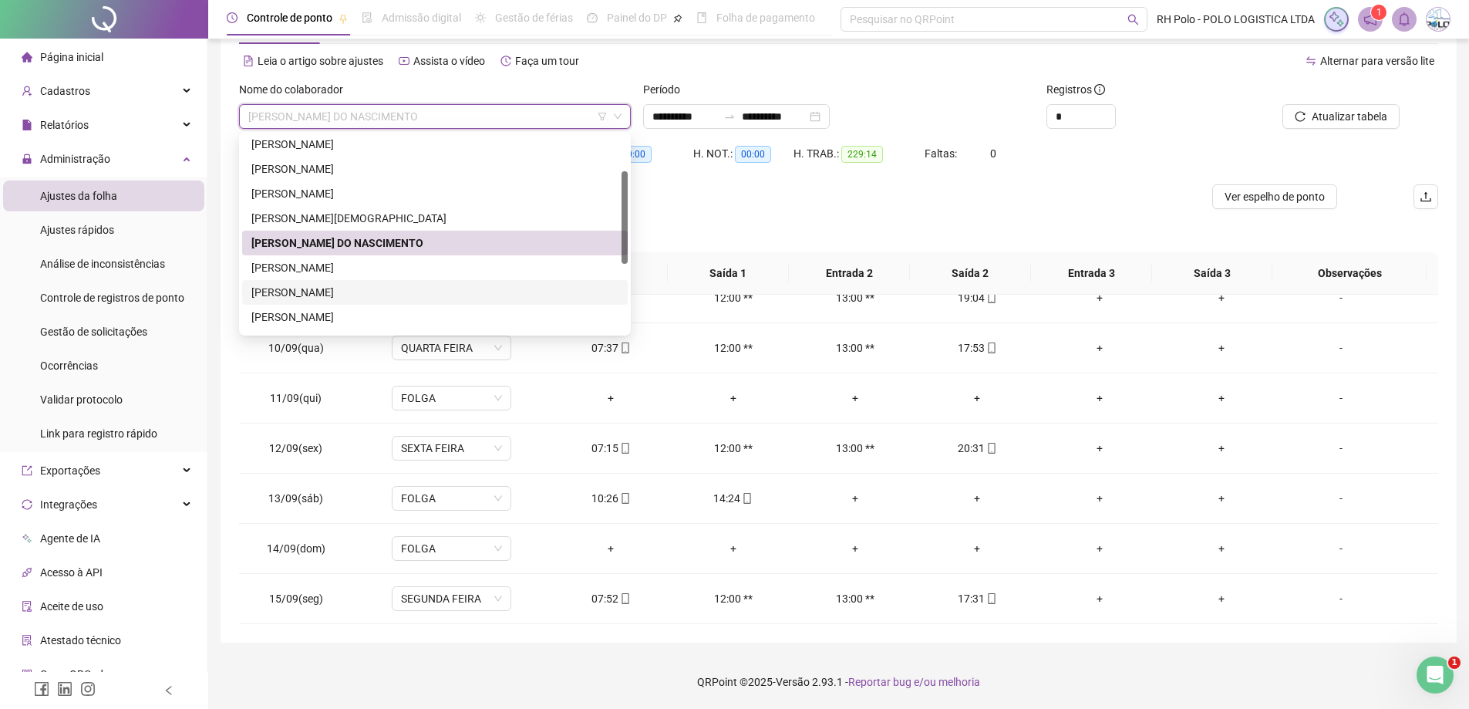
click at [327, 284] on div "[PERSON_NAME]" at bounding box center [434, 292] width 367 height 17
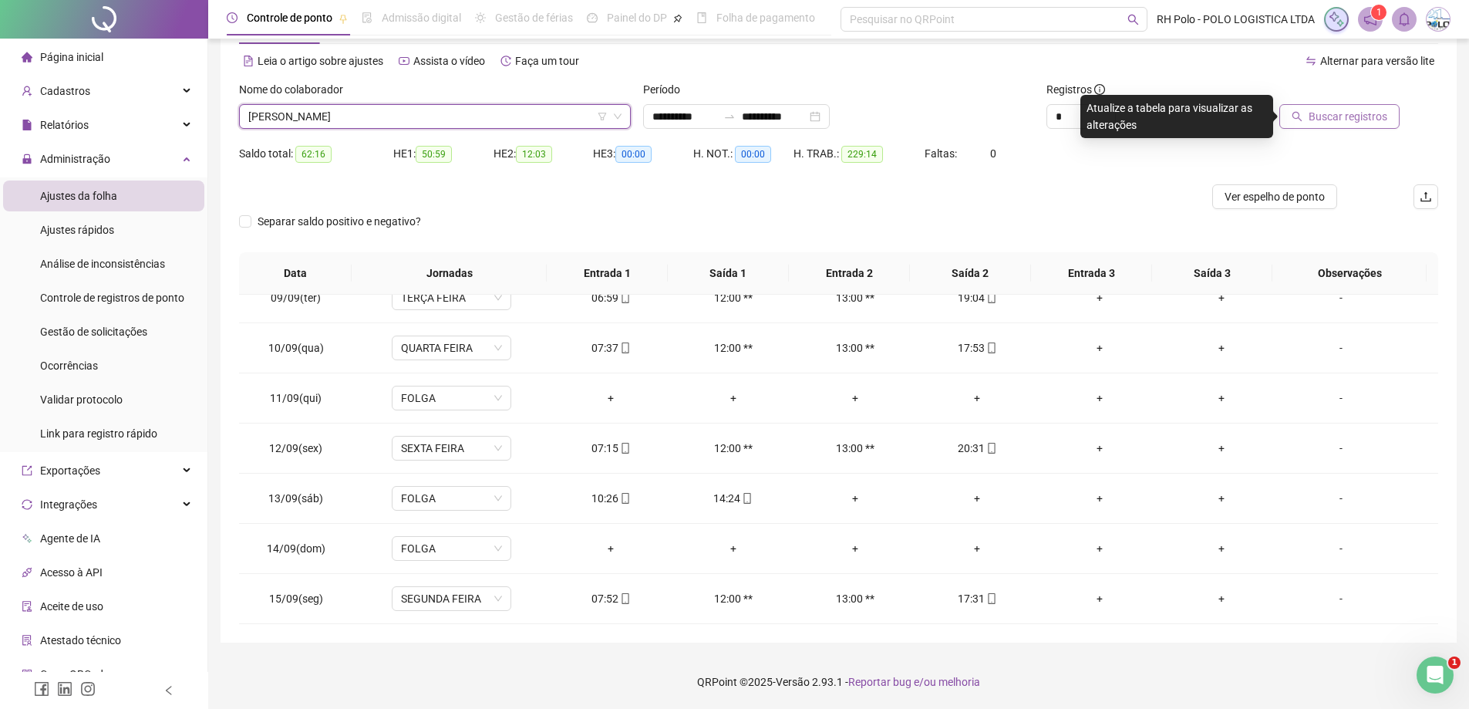
click at [1341, 110] on span "Buscar registros" at bounding box center [1348, 116] width 79 height 17
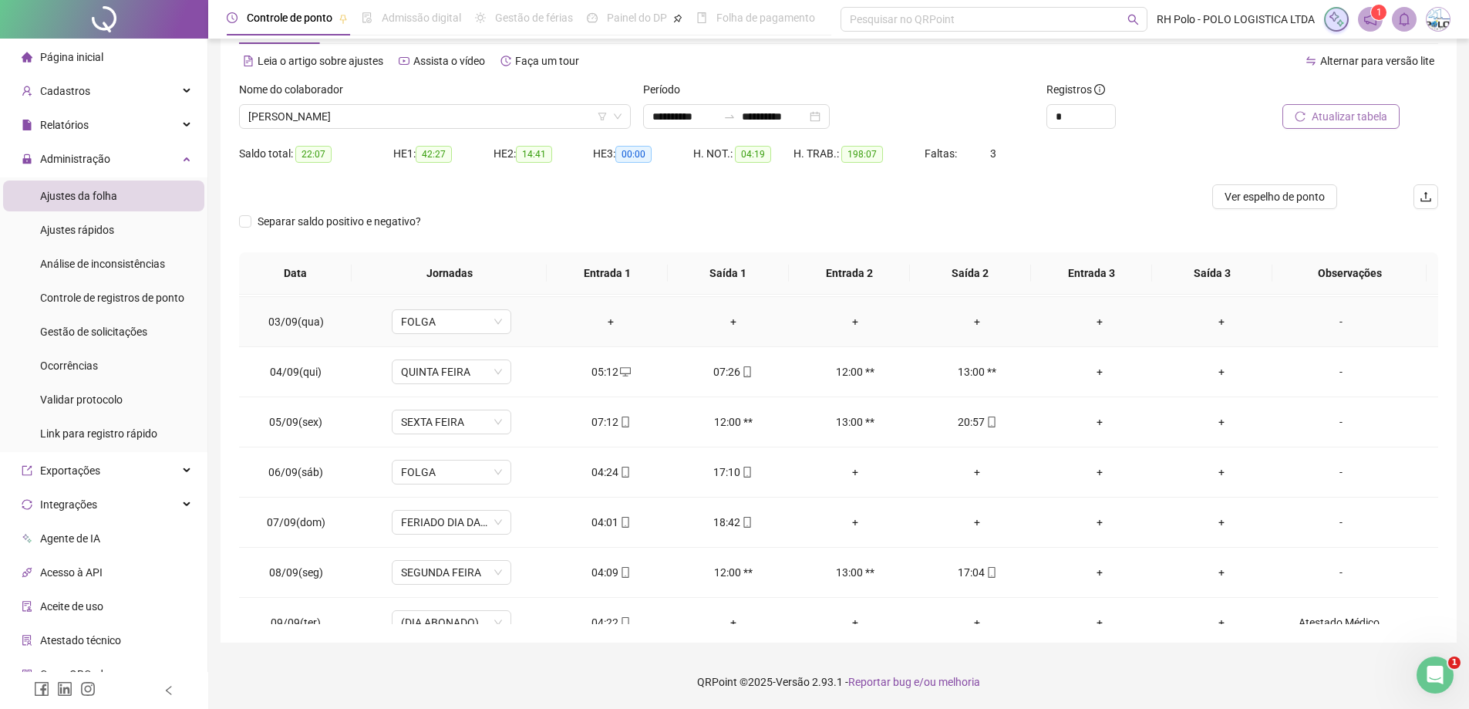
scroll to position [926, 0]
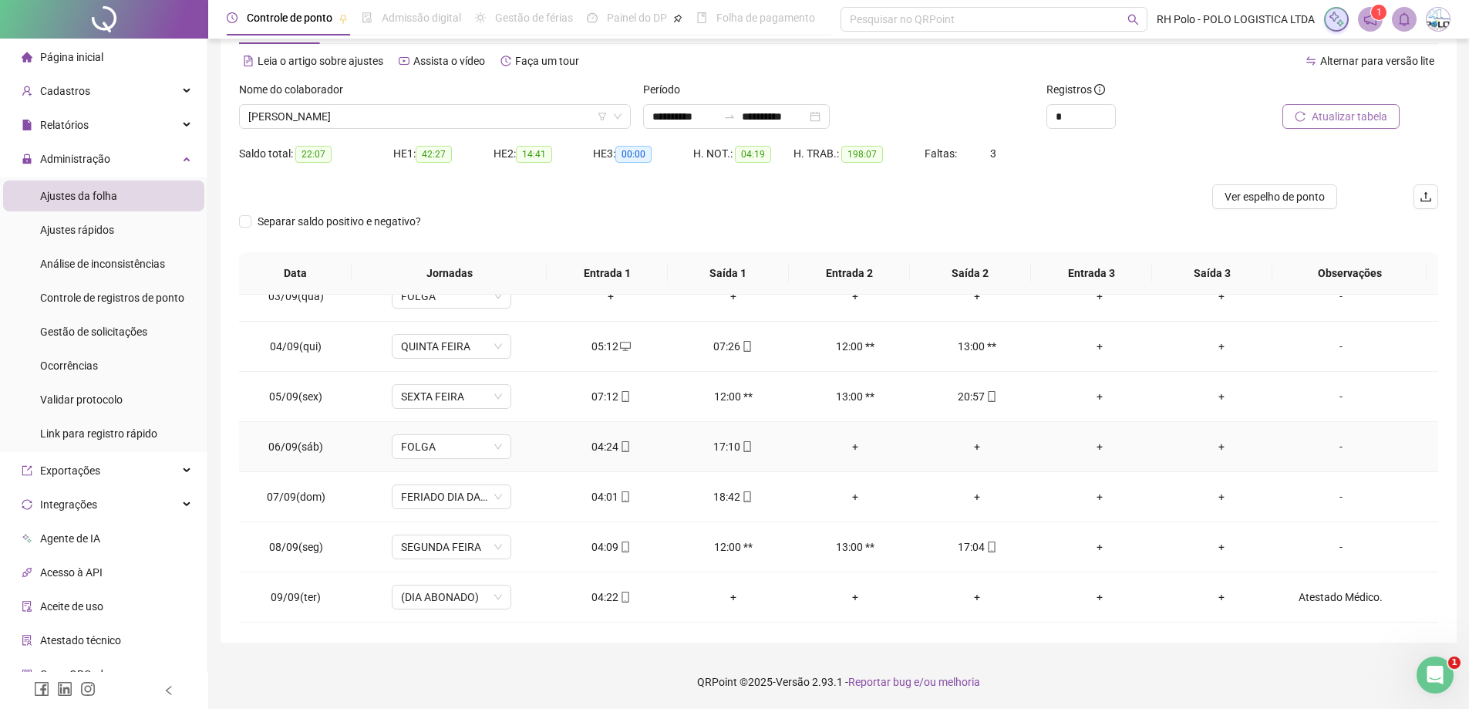
click at [848, 446] on div "+" at bounding box center [855, 446] width 97 height 17
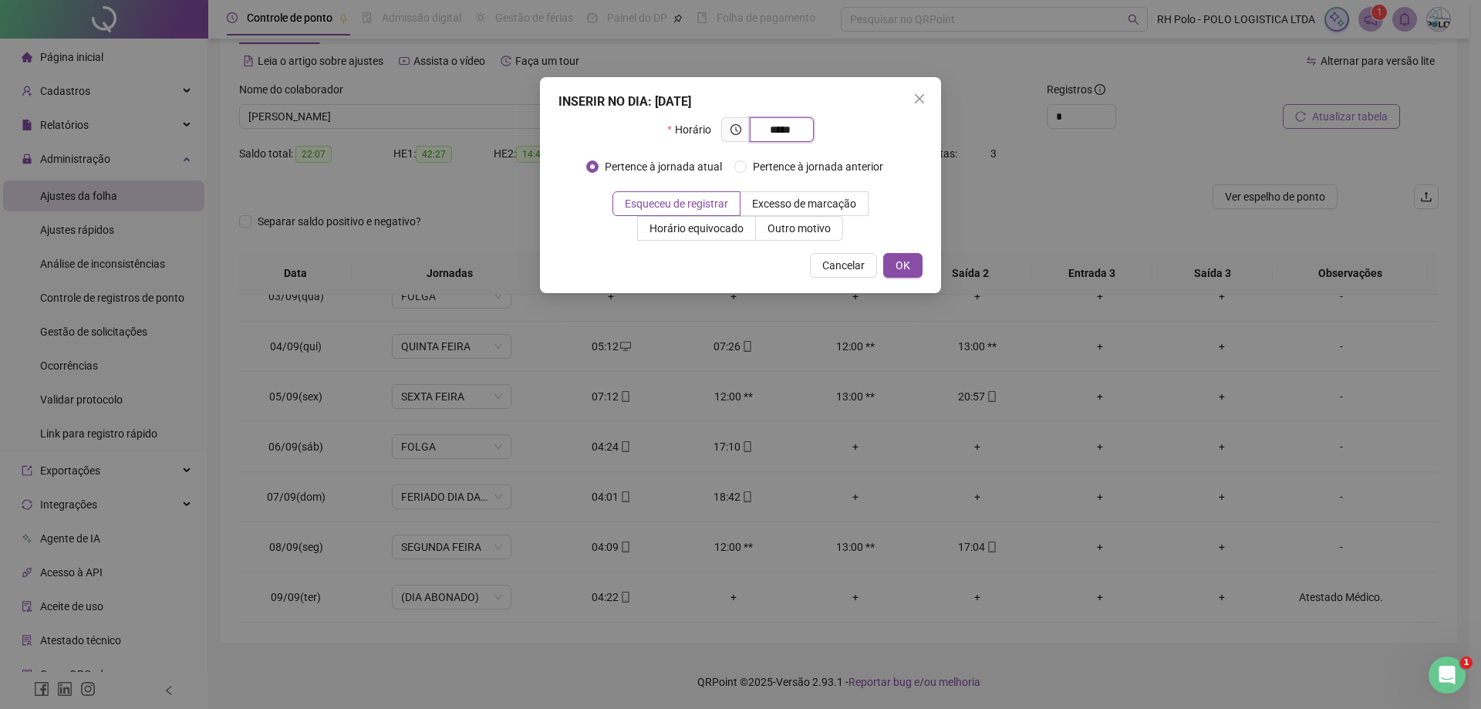
type input "*****"
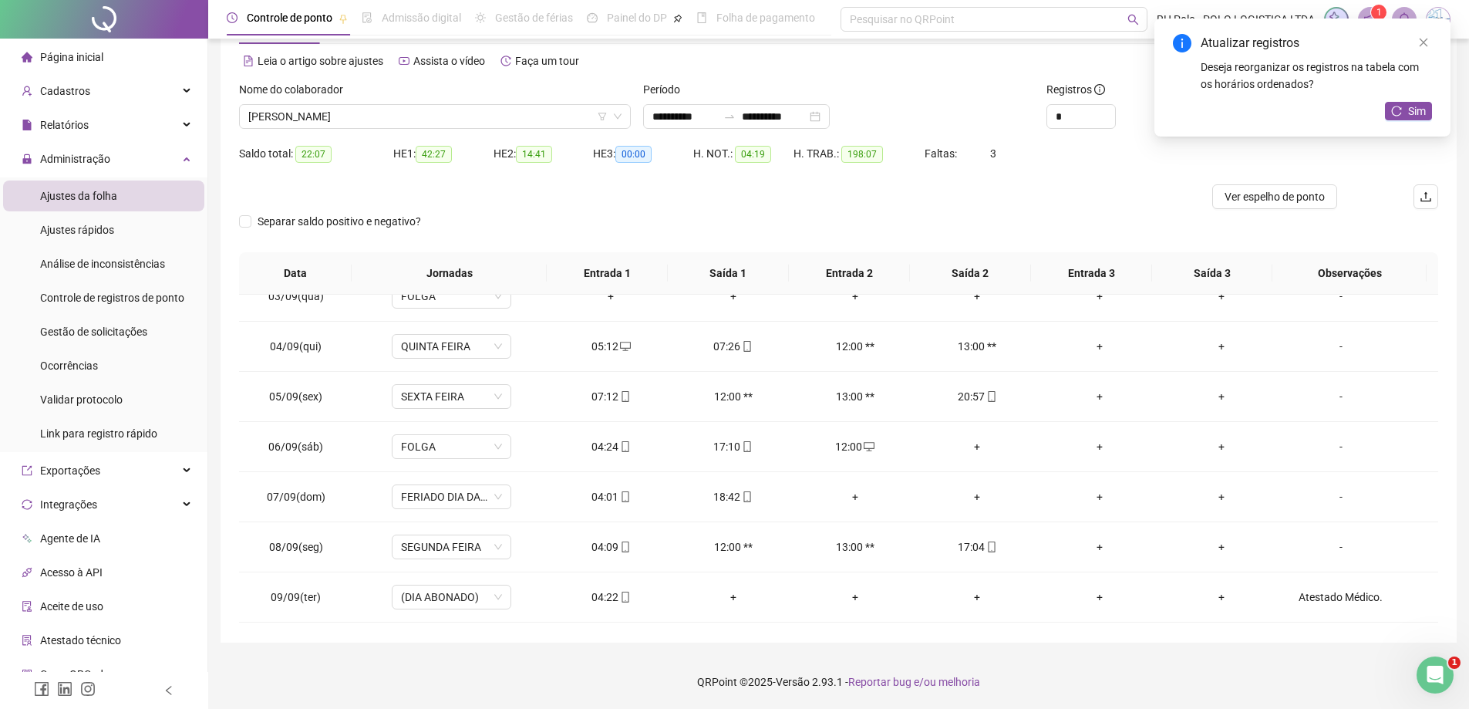
click at [968, 447] on div "+" at bounding box center [977, 446] width 97 height 17
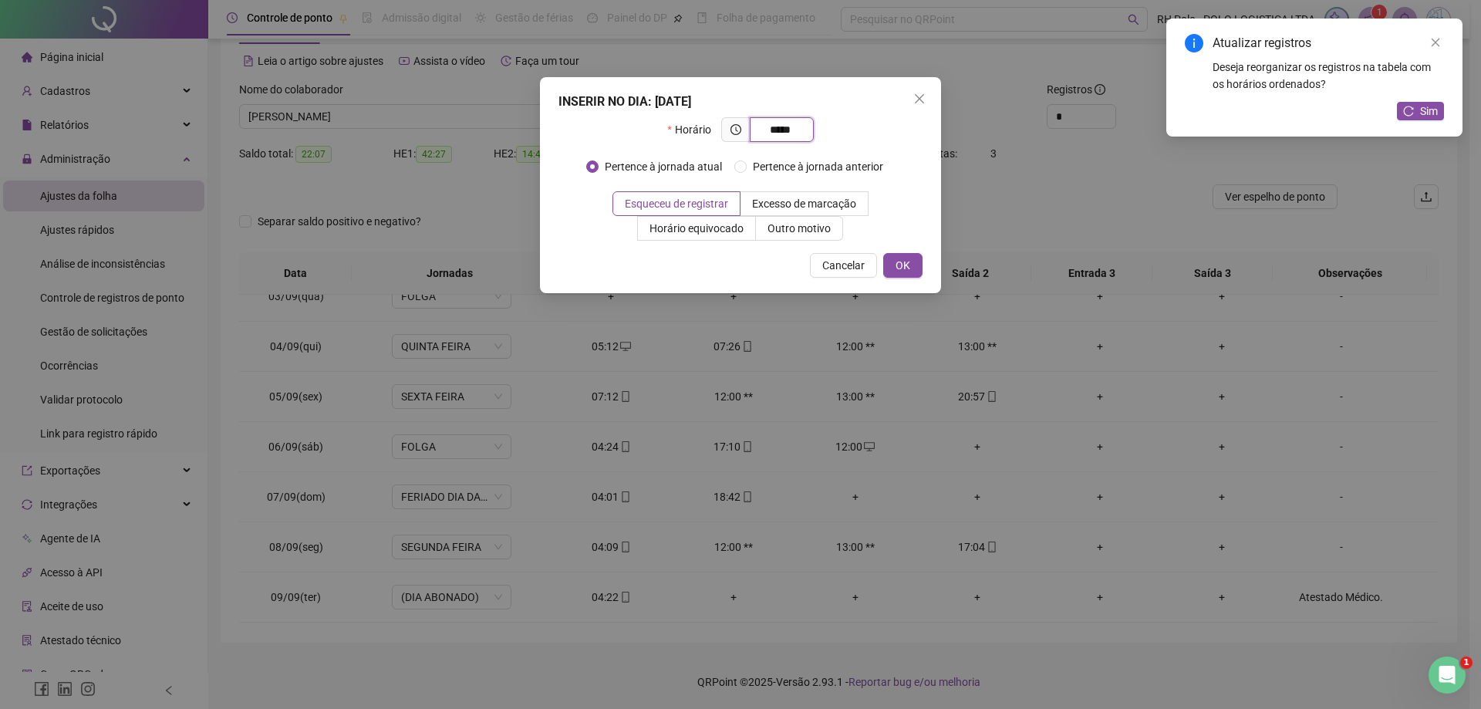
type input "*****"
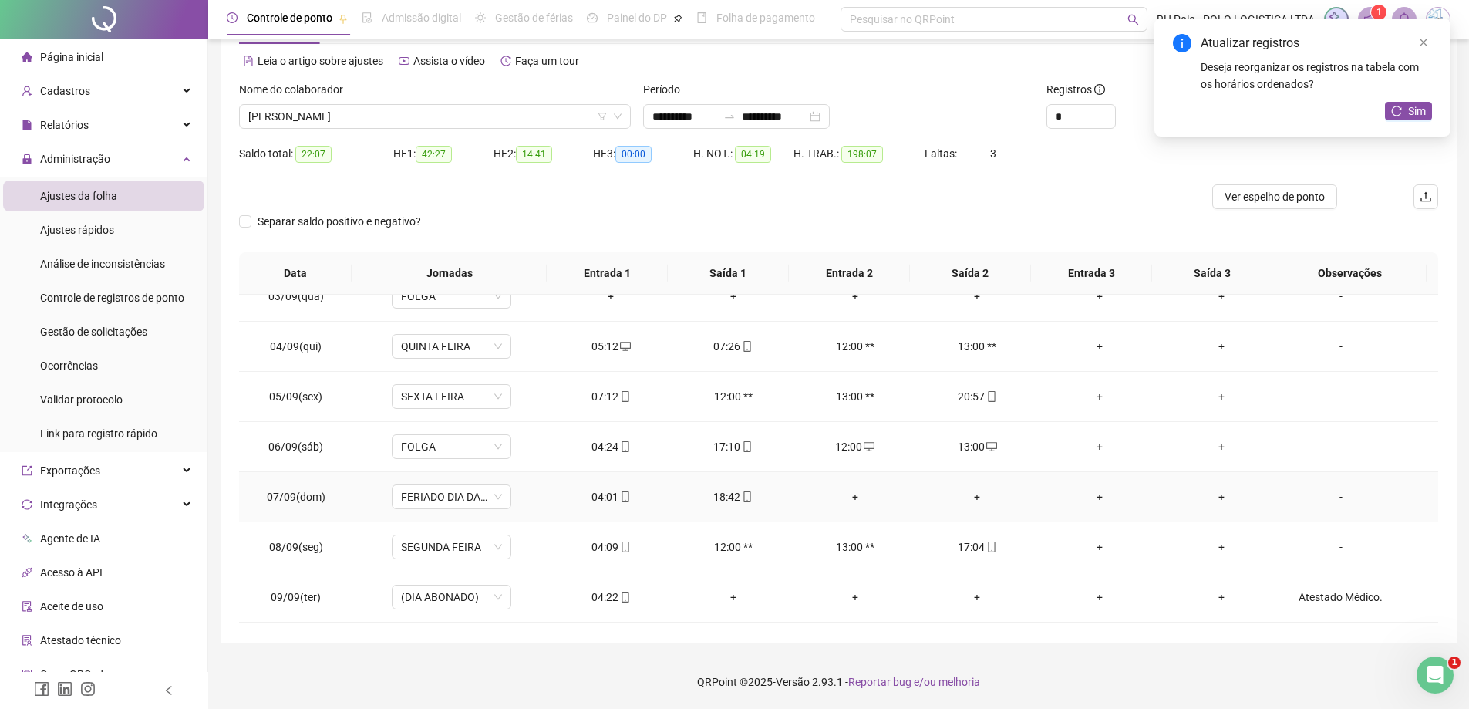
click at [853, 496] on div "+" at bounding box center [855, 496] width 97 height 17
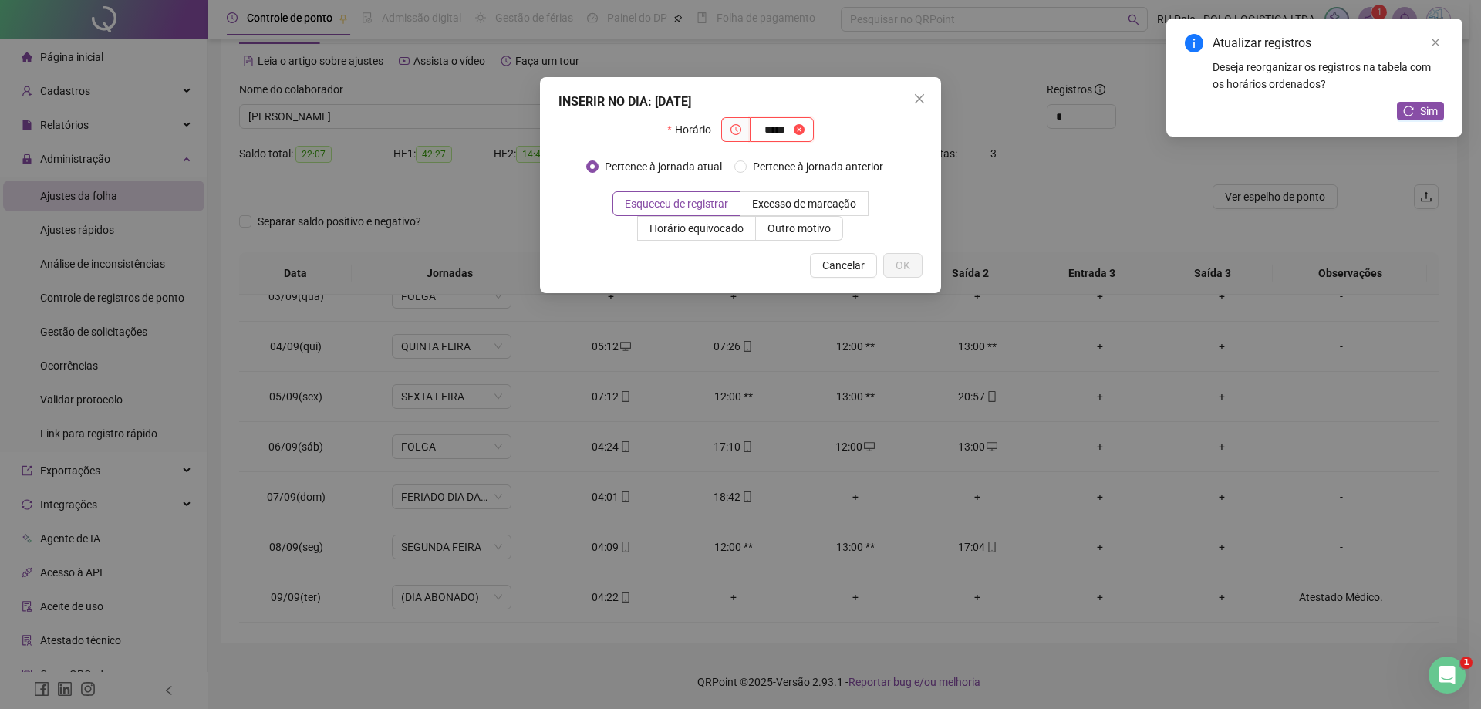
type input "*****"
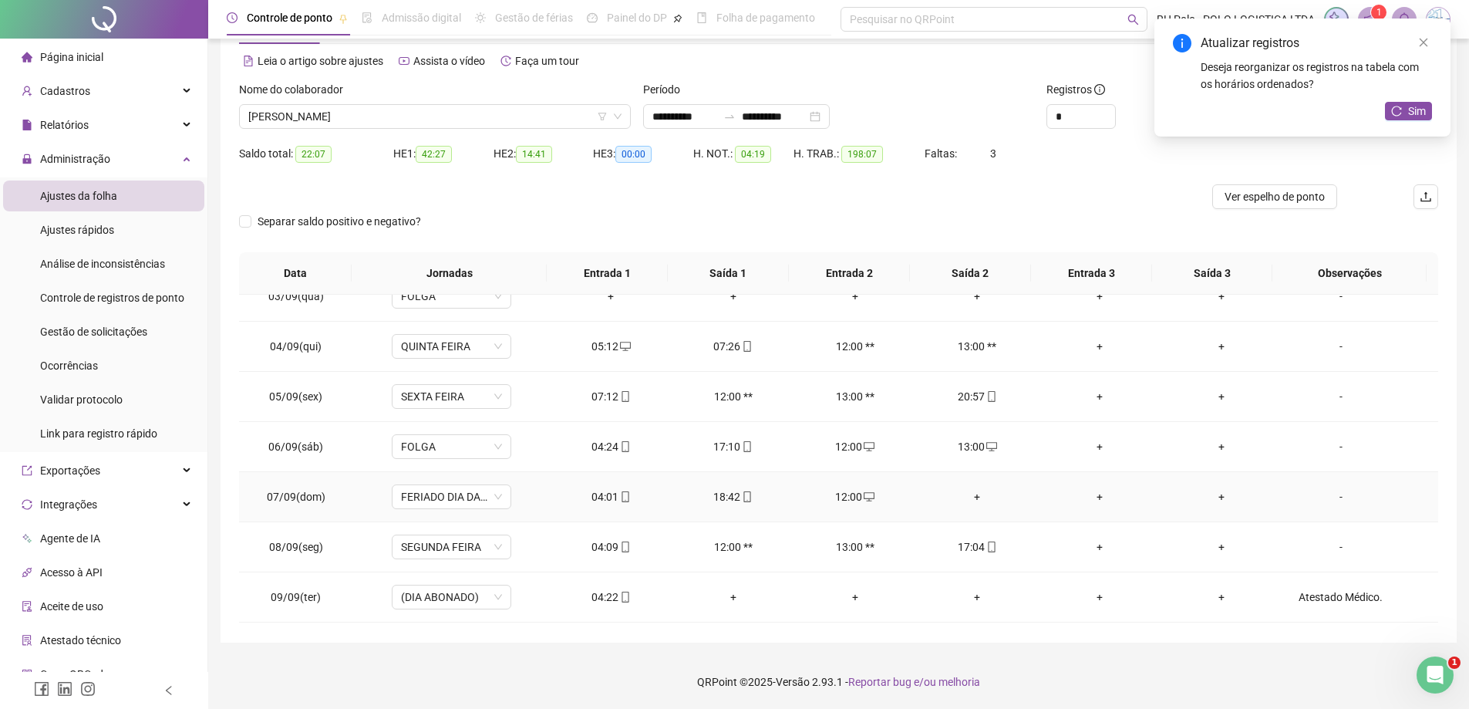
click at [970, 495] on div "+" at bounding box center [977, 496] width 97 height 17
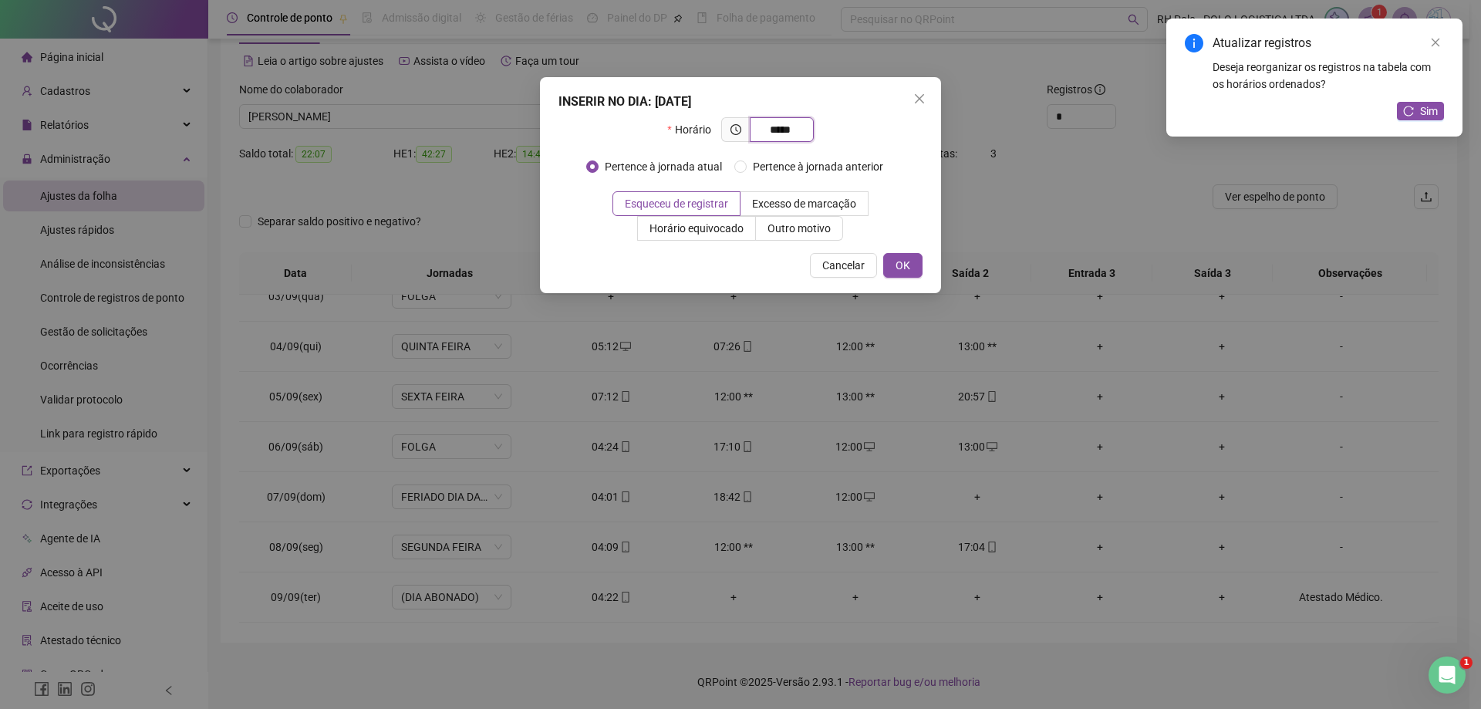
type input "*****"
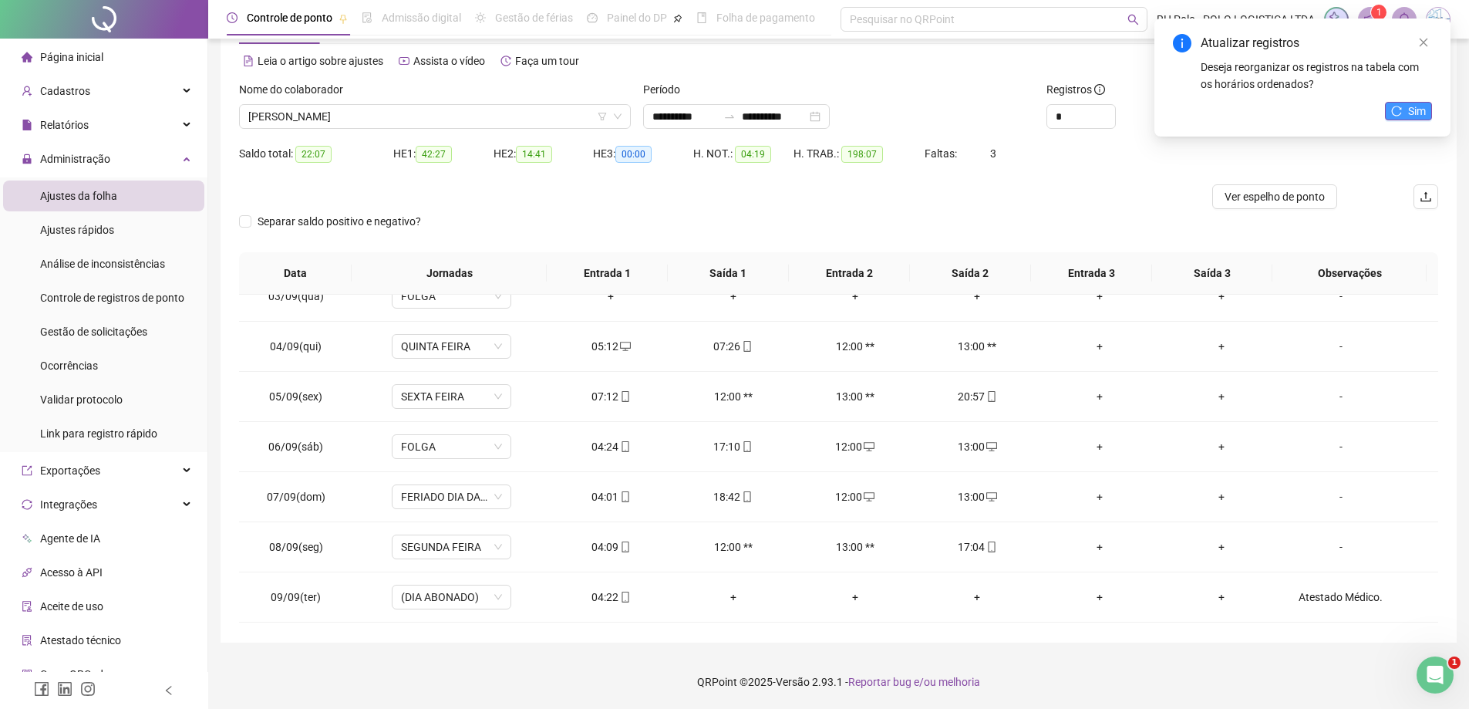
click at [1401, 108] on icon "reload" at bounding box center [1397, 111] width 10 height 10
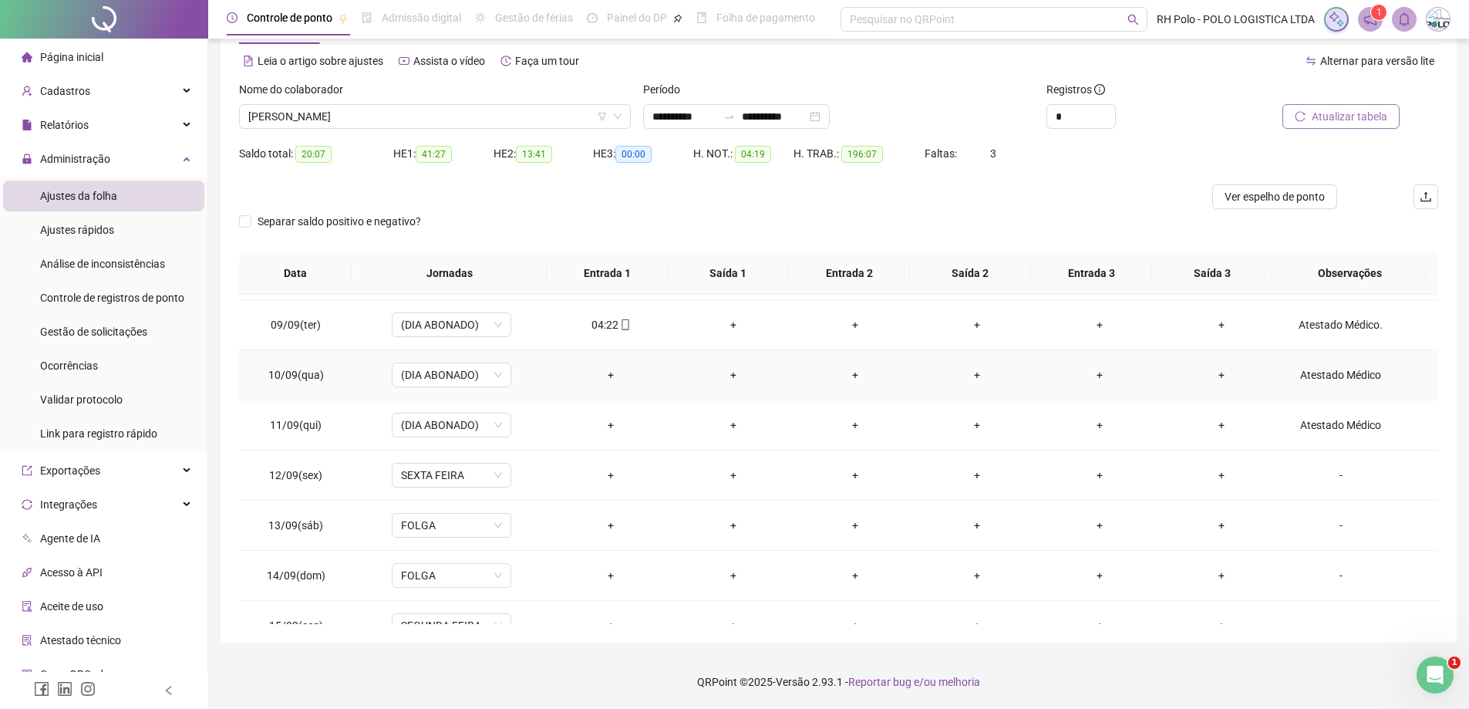
scroll to position [1225, 0]
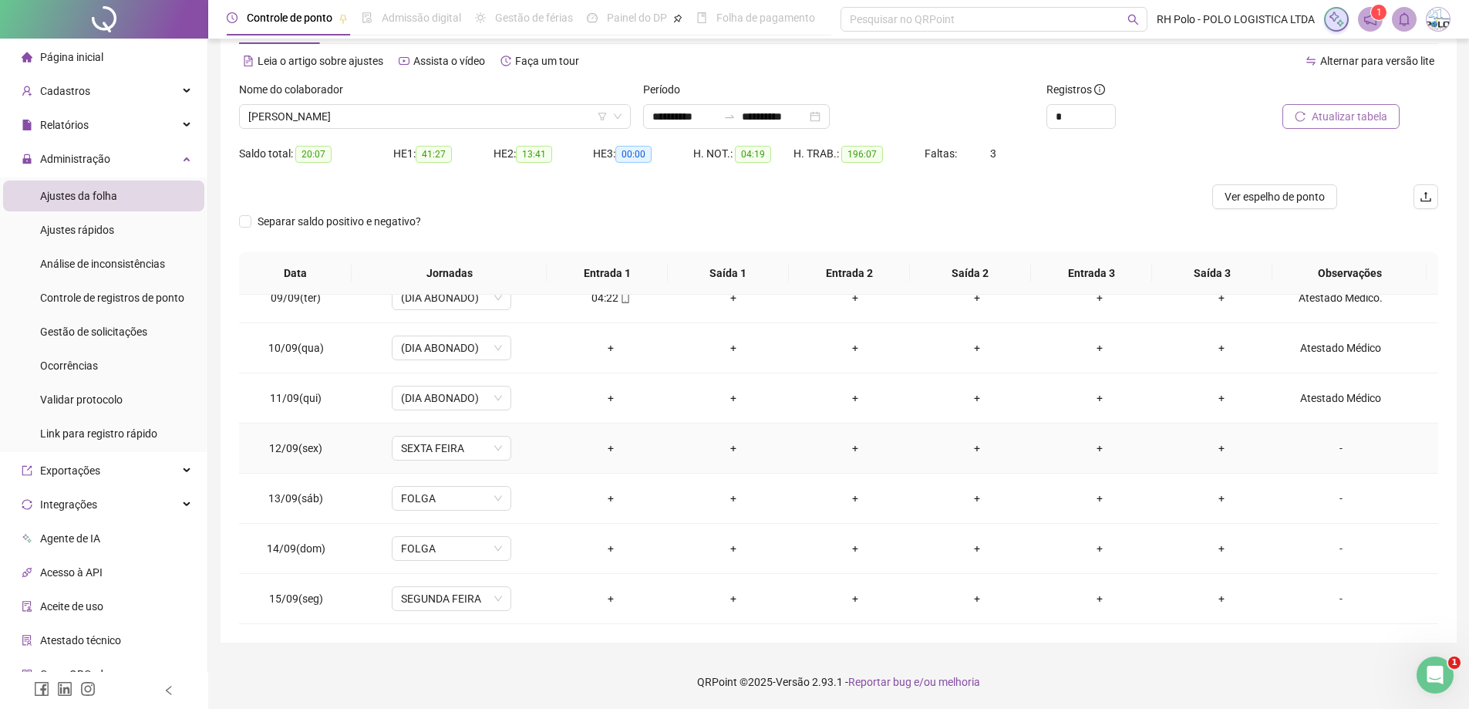
click at [1332, 450] on div "-" at bounding box center [1341, 448] width 91 height 17
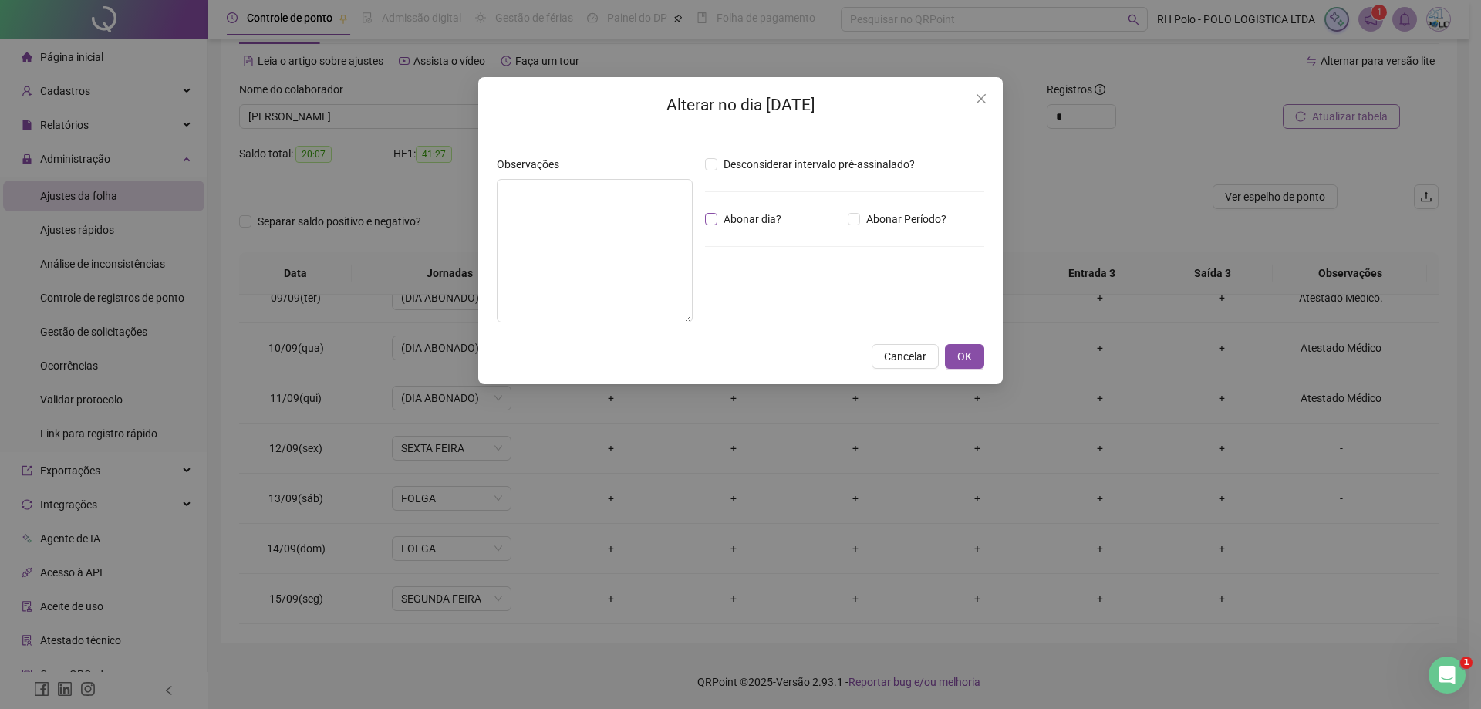
click at [722, 220] on span "Abonar dia?" at bounding box center [752, 219] width 70 height 17
click at [602, 233] on textarea at bounding box center [595, 250] width 196 height 143
type textarea "**********"
click at [909, 356] on span "Cancelar" at bounding box center [905, 356] width 42 height 17
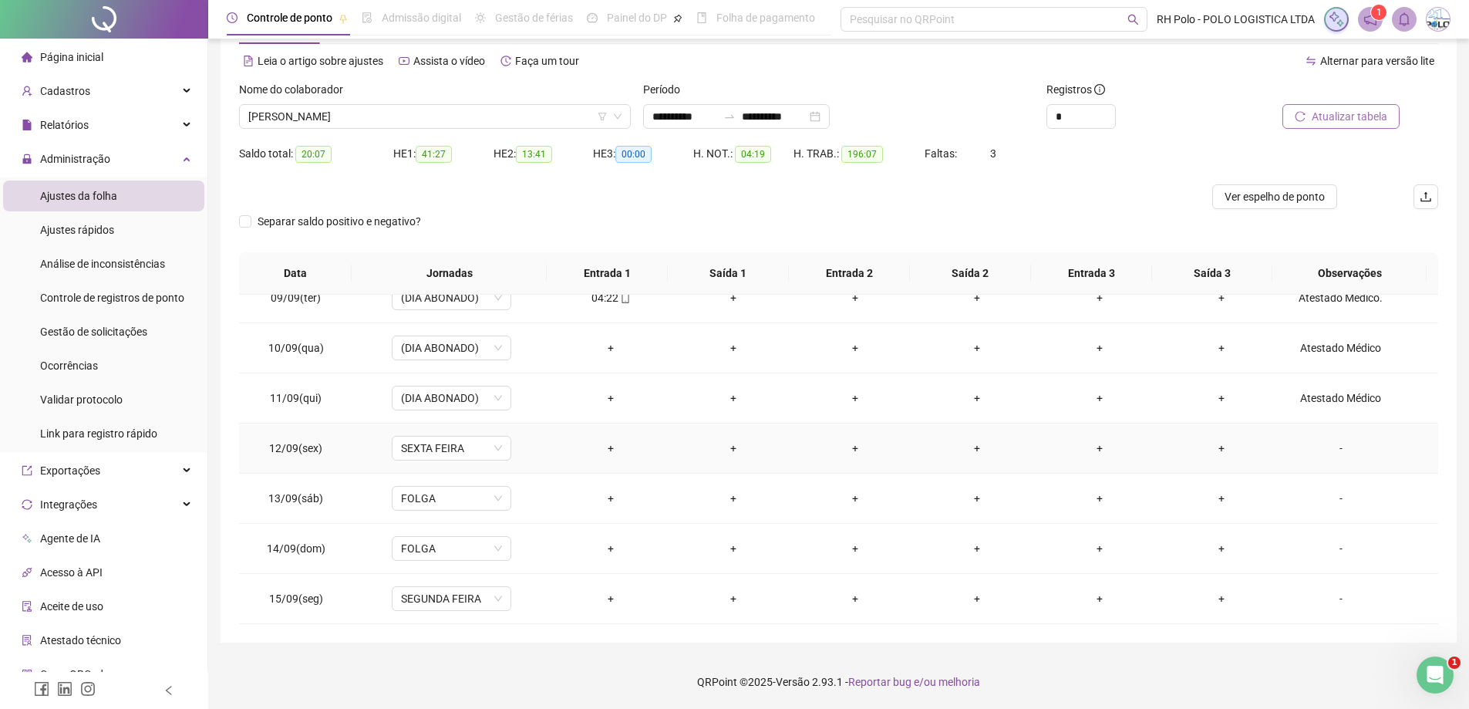
click at [1331, 449] on div "-" at bounding box center [1341, 448] width 91 height 17
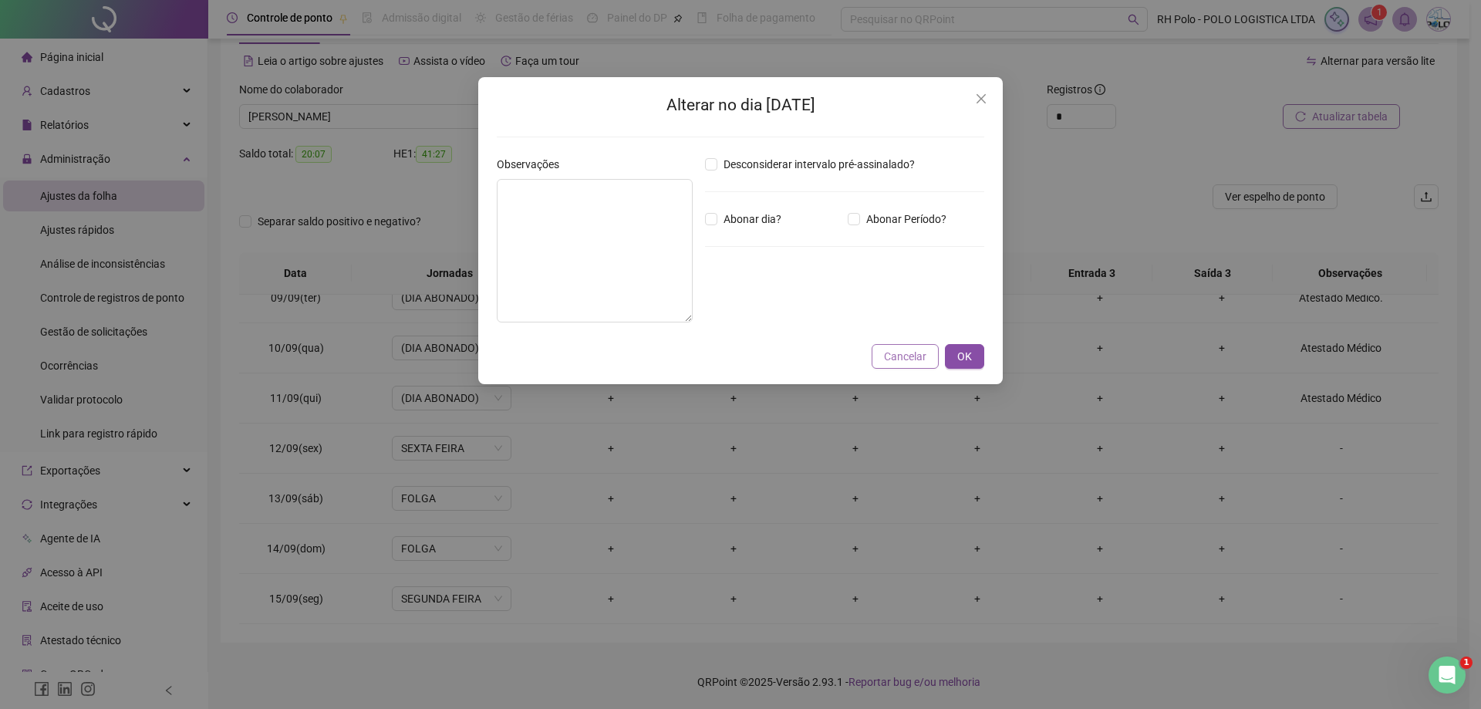
click at [893, 356] on span "Cancelar" at bounding box center [905, 356] width 42 height 17
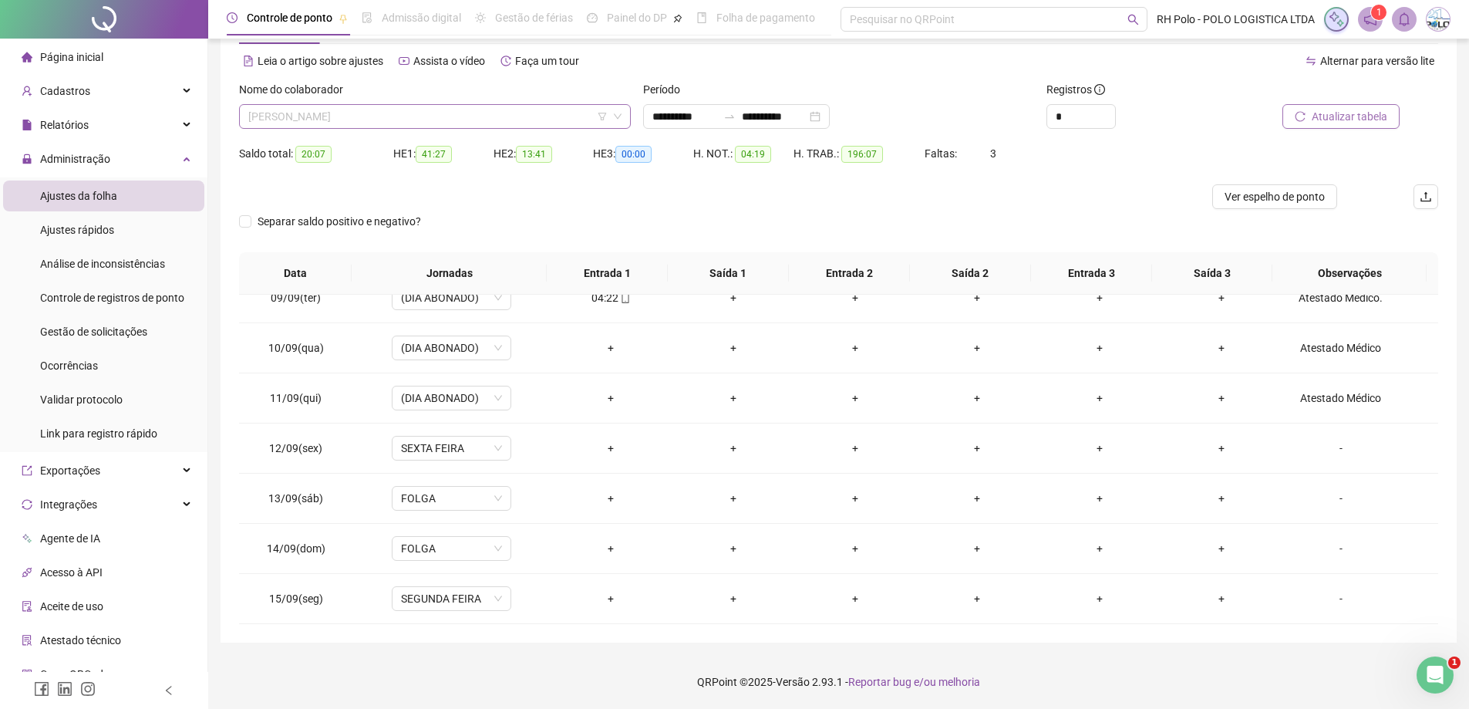
click at [453, 113] on span "[PERSON_NAME]" at bounding box center [434, 116] width 373 height 23
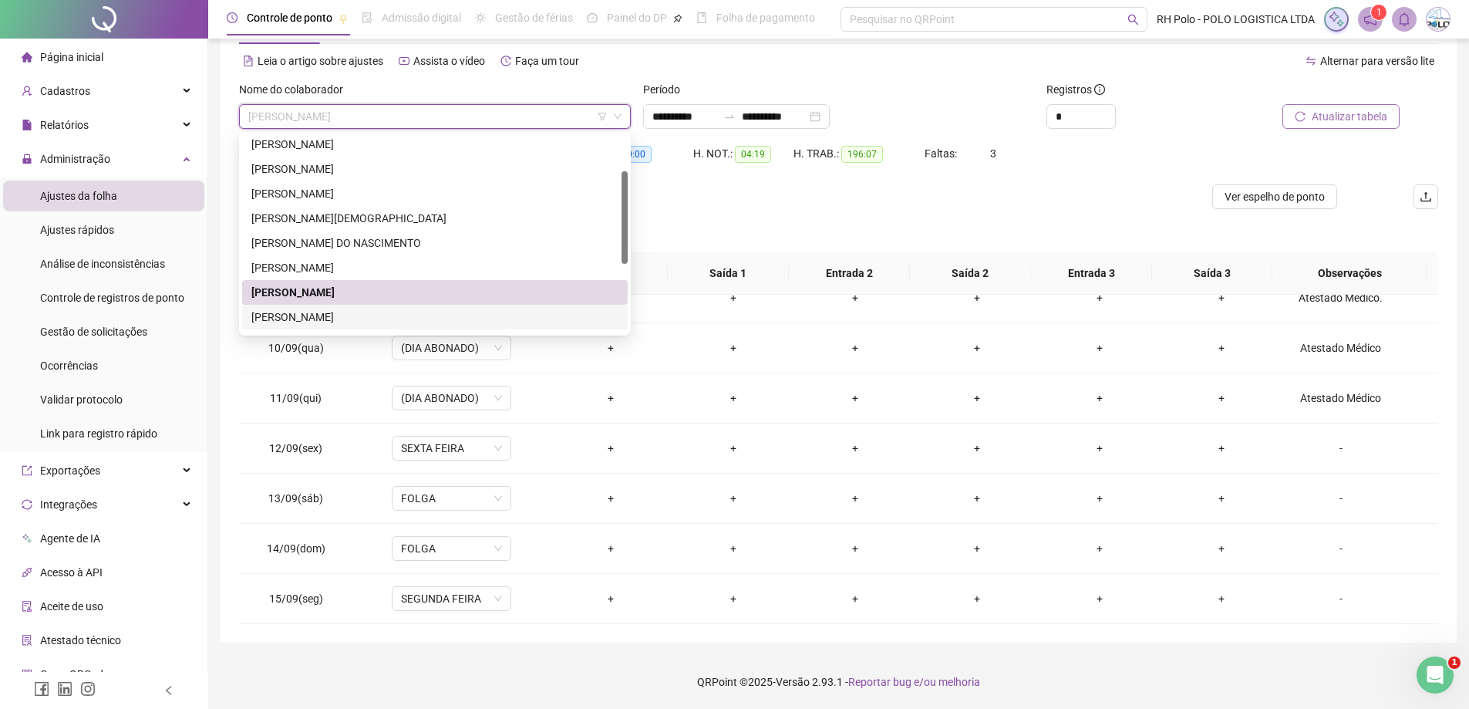
click at [339, 314] on div "[PERSON_NAME]" at bounding box center [434, 317] width 367 height 17
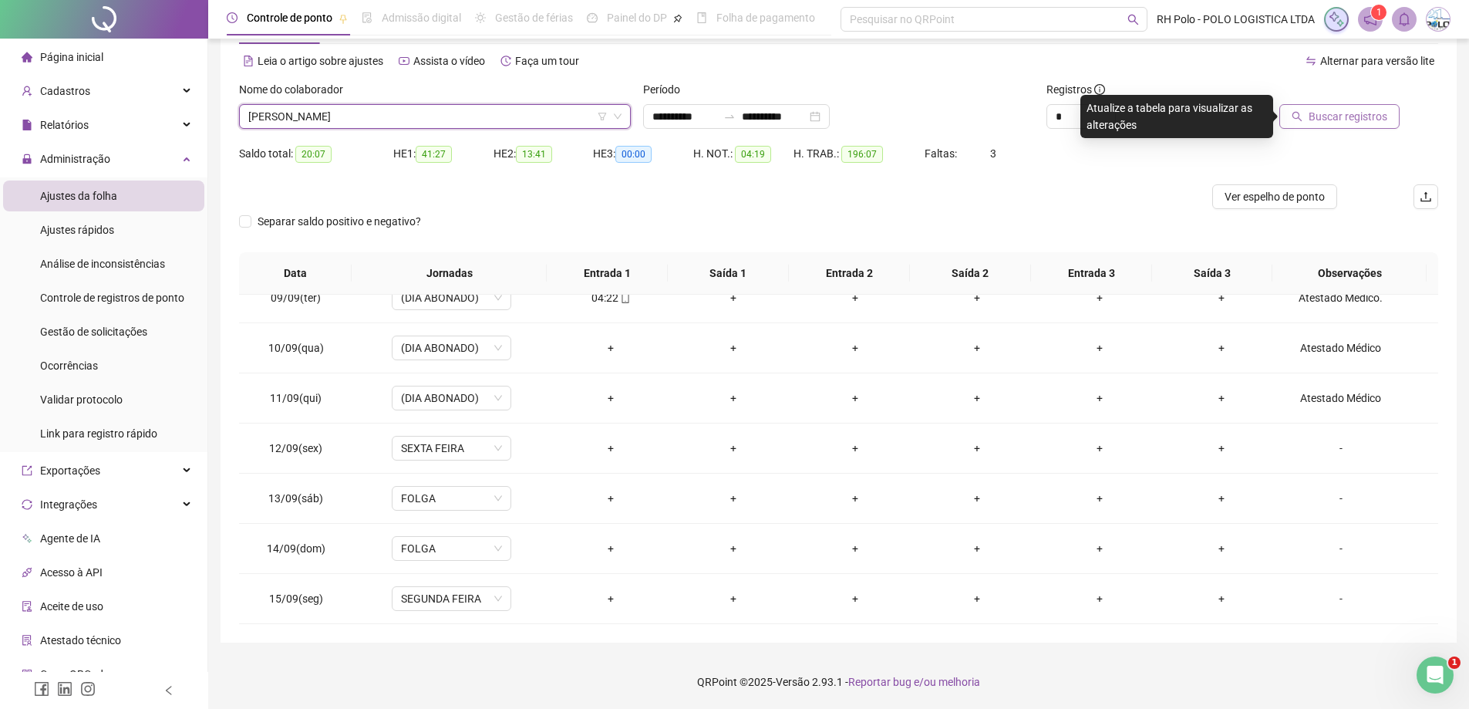
click at [1341, 116] on span "Buscar registros" at bounding box center [1348, 116] width 79 height 17
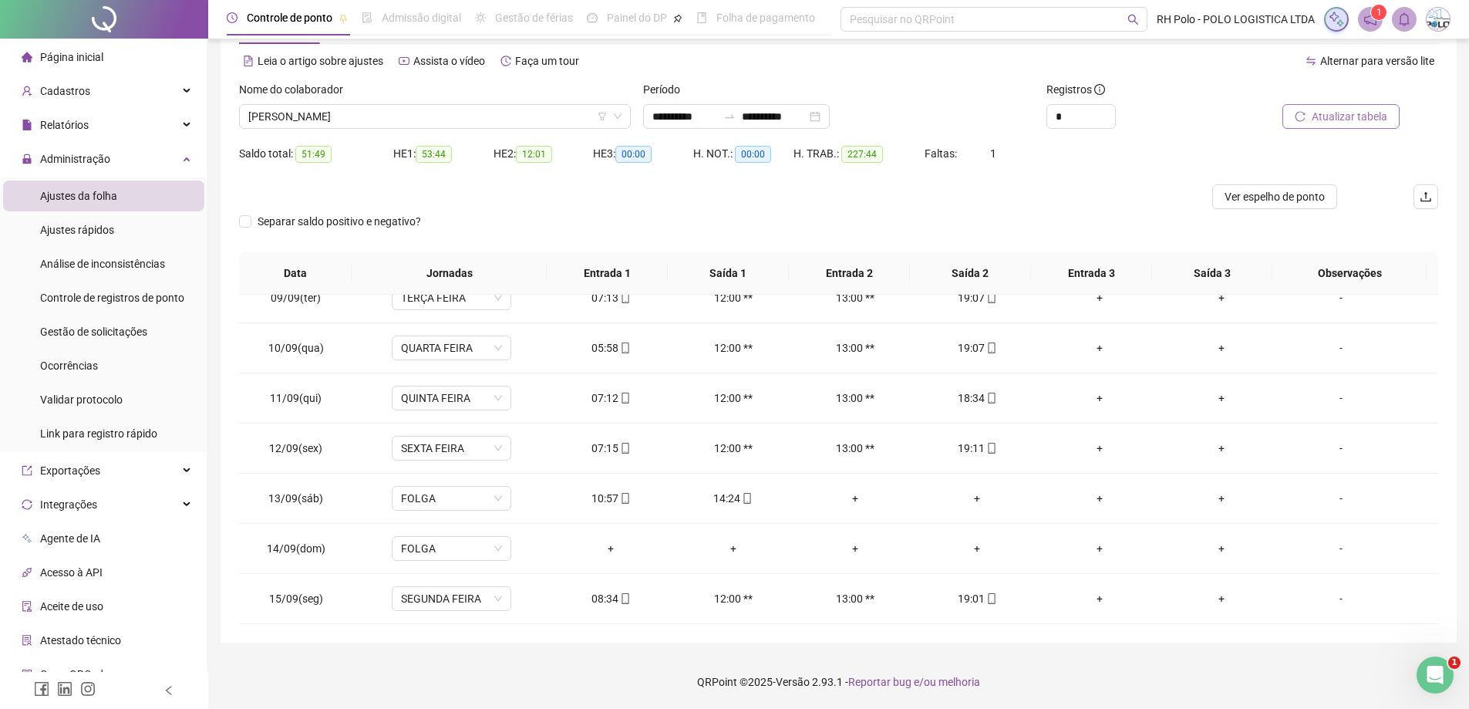
click at [1328, 119] on span "Atualizar tabela" at bounding box center [1350, 116] width 76 height 17
click at [358, 124] on span "[PERSON_NAME]" at bounding box center [434, 116] width 373 height 23
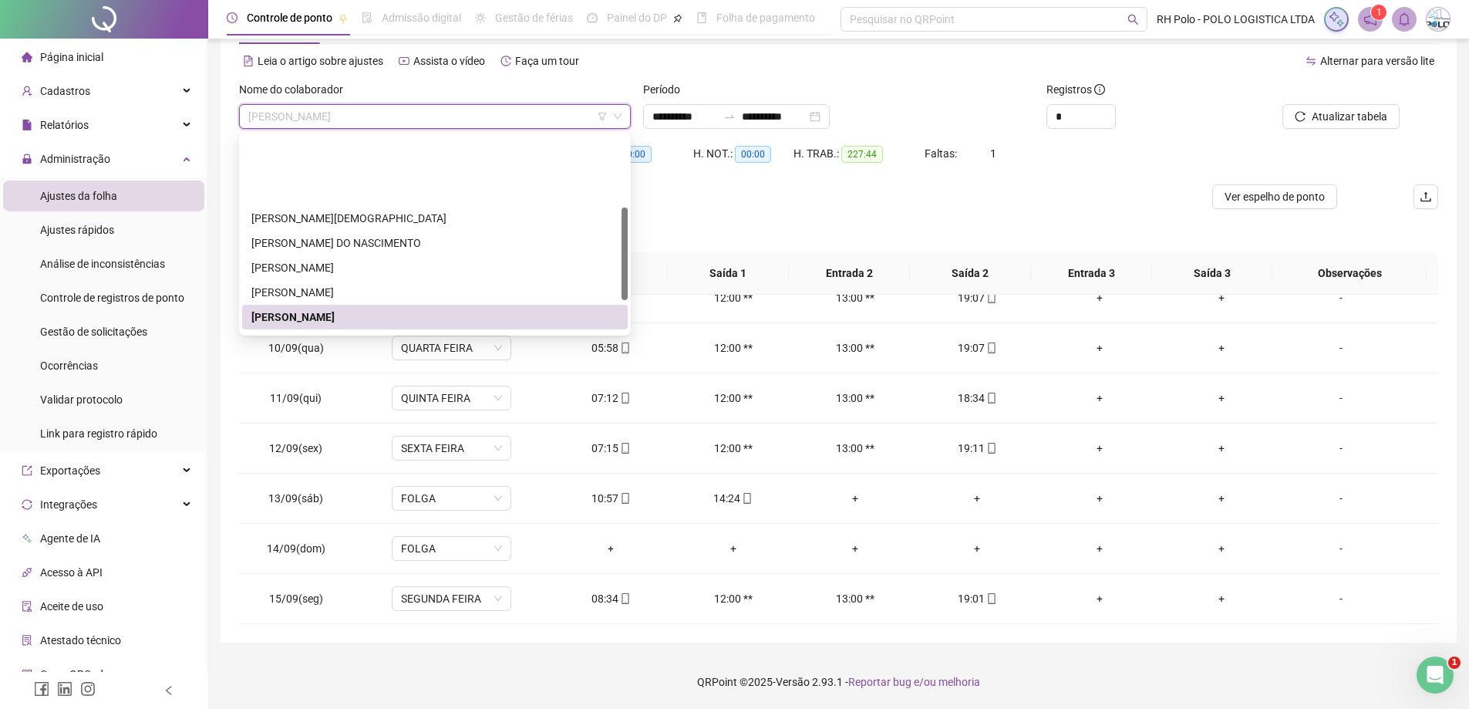
scroll to position [154, 0]
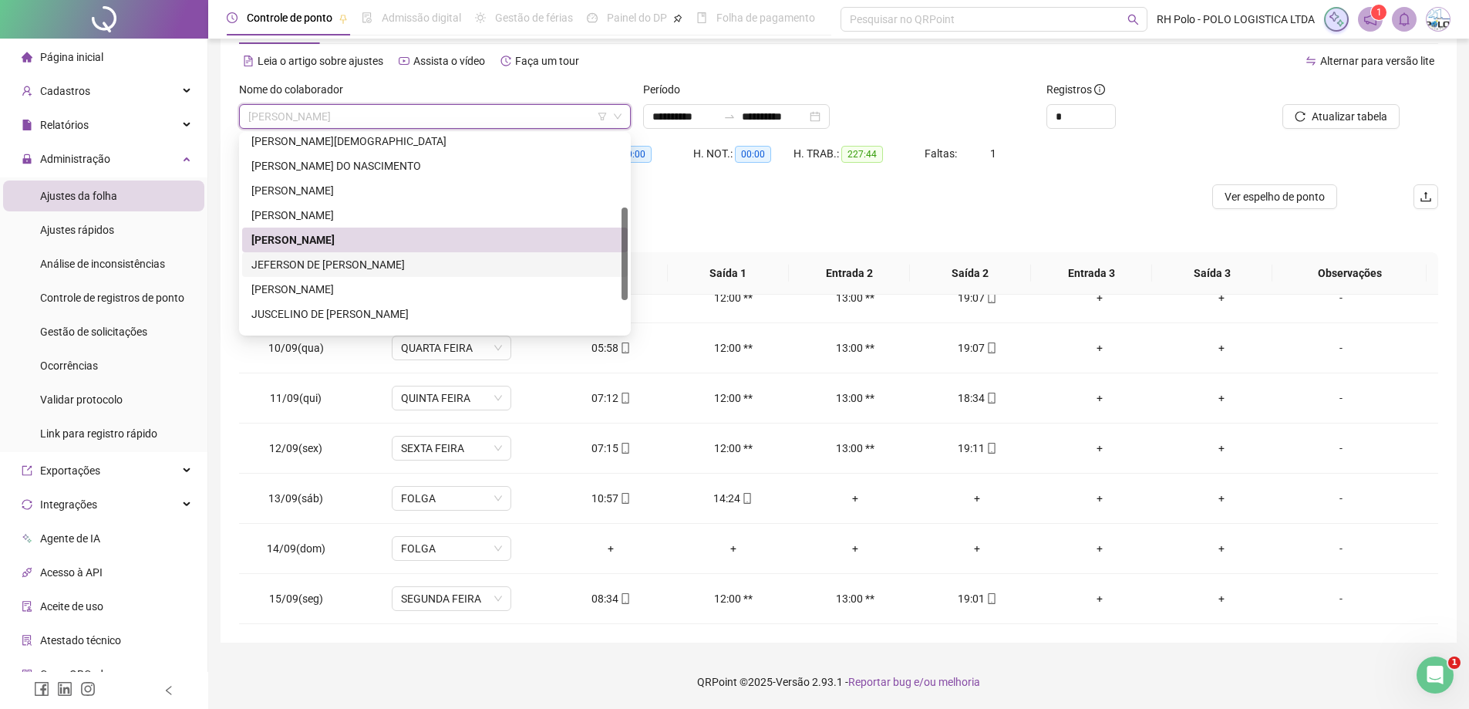
click at [343, 251] on div "[PERSON_NAME]" at bounding box center [435, 240] width 386 height 25
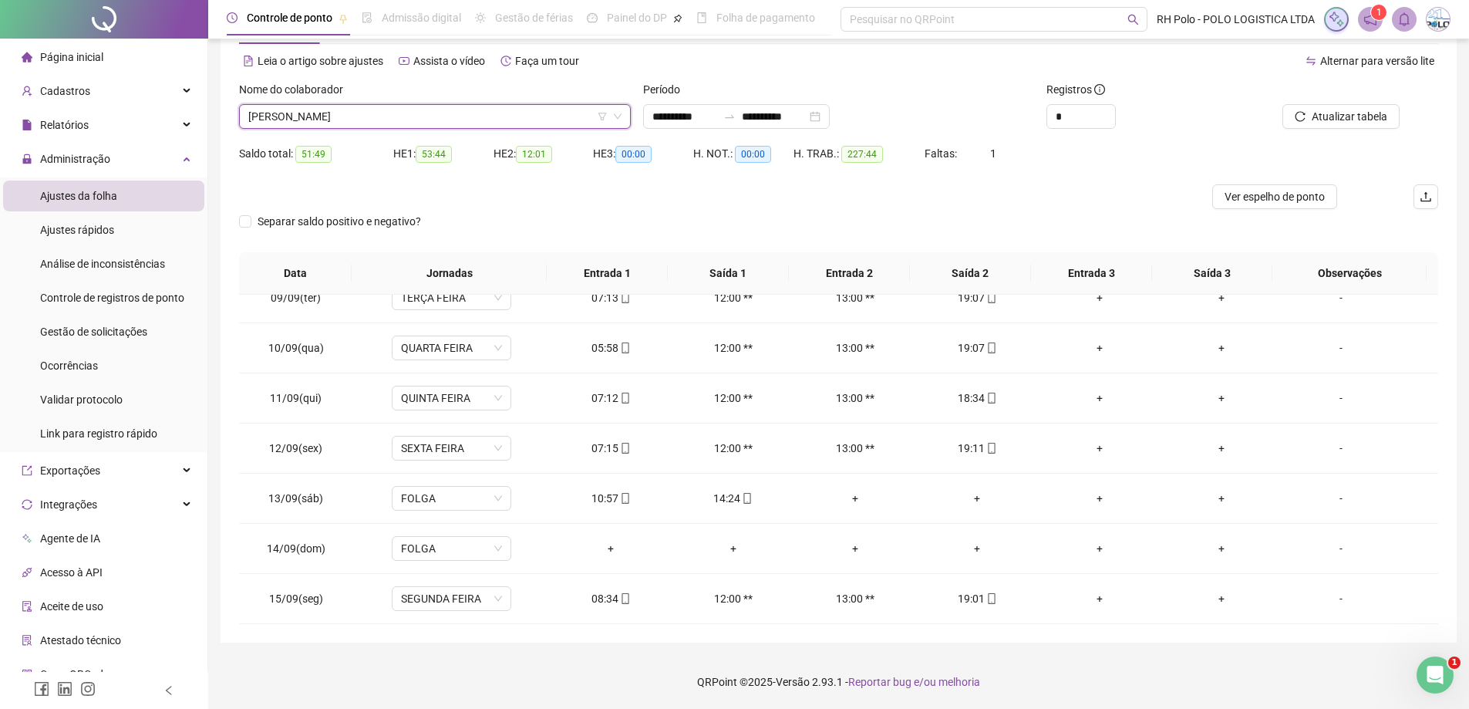
click at [332, 131] on div "Nome do colaborador [PERSON_NAME] [PERSON_NAME]" at bounding box center [435, 111] width 404 height 60
click at [324, 124] on span "[PERSON_NAME]" at bounding box center [434, 116] width 373 height 23
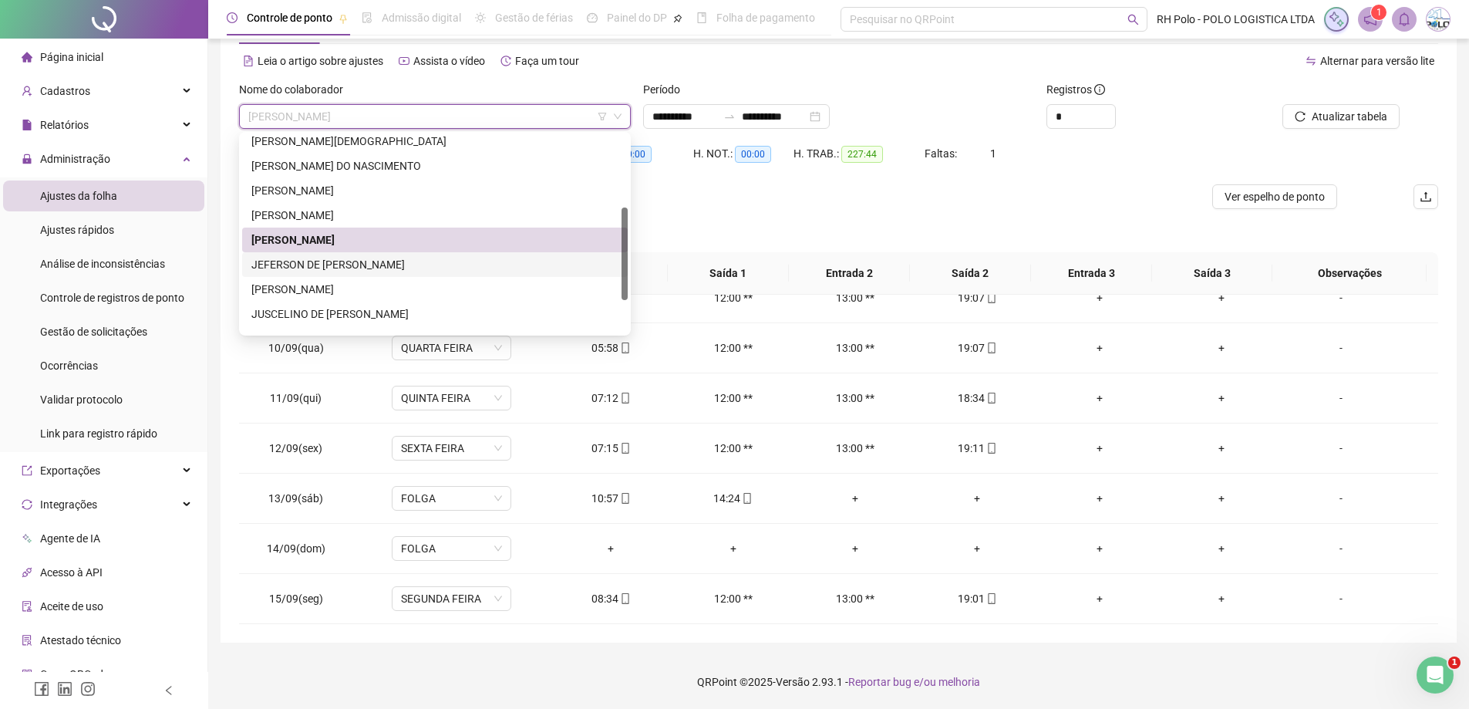
click at [328, 262] on div "JEFERSON DE [PERSON_NAME]" at bounding box center [434, 264] width 367 height 17
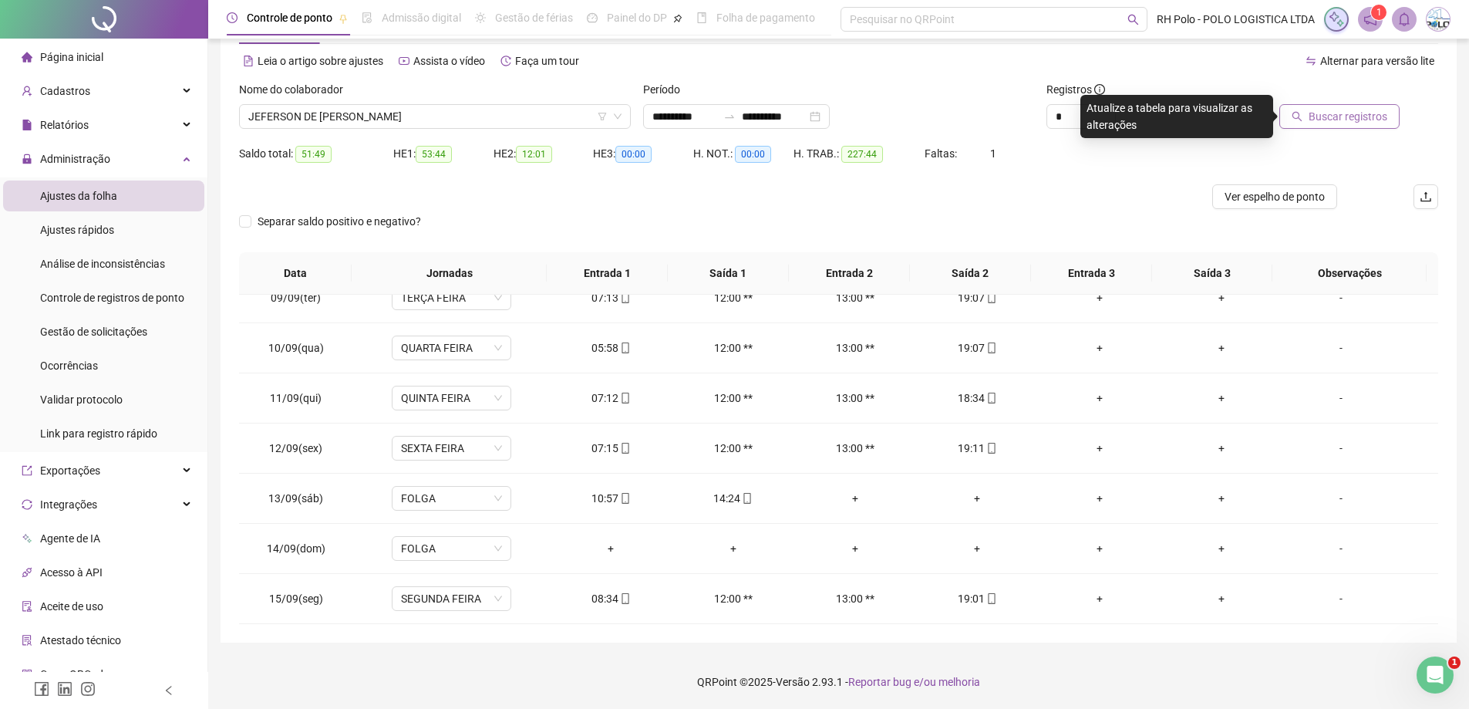
click at [1348, 120] on span "Buscar registros" at bounding box center [1348, 116] width 79 height 17
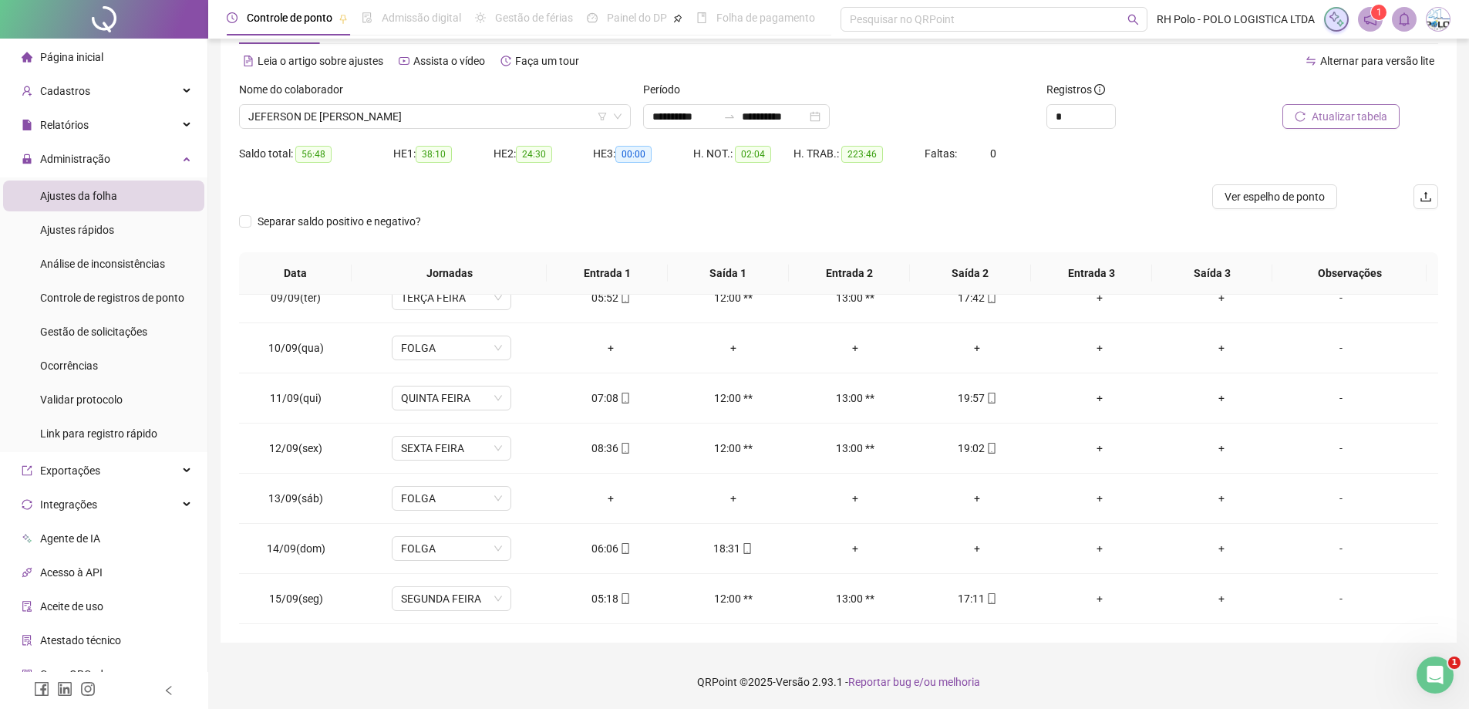
click at [1326, 117] on span "Atualizar tabela" at bounding box center [1350, 116] width 76 height 17
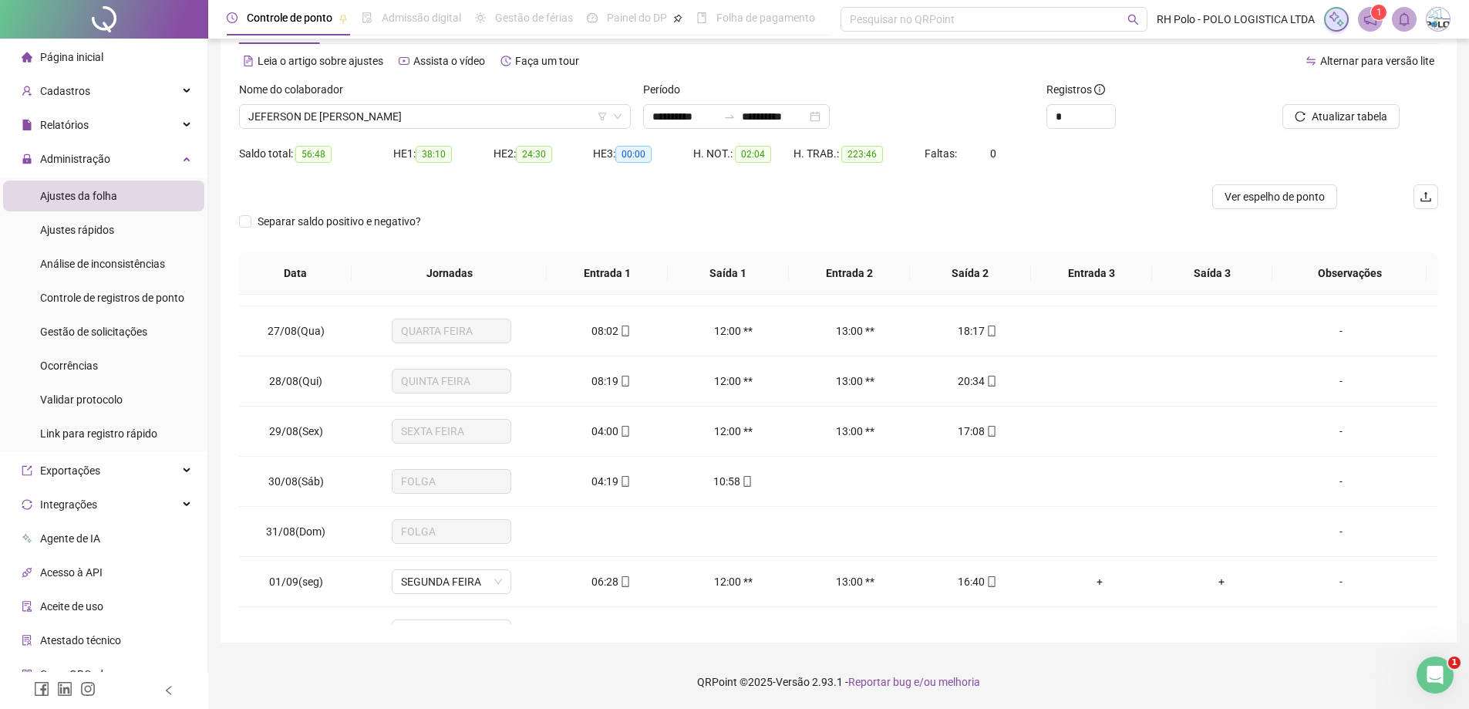
scroll to position [617, 0]
